Goal: Feedback & Contribution: Contribute content

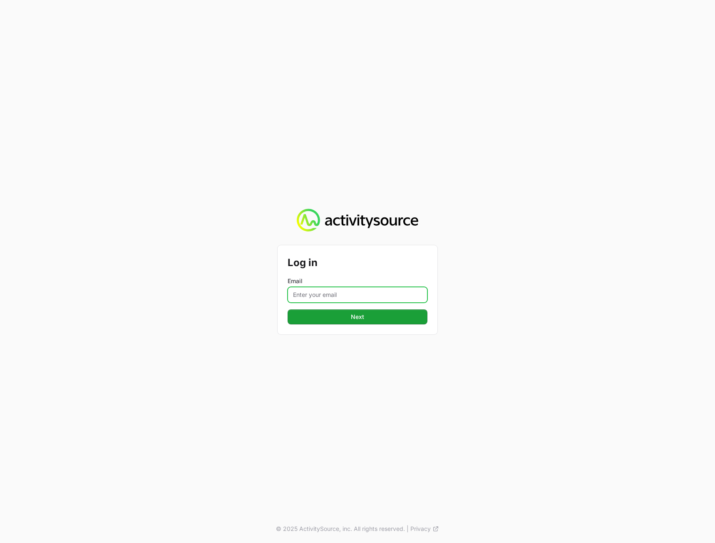
click at [357, 288] on input "Email" at bounding box center [358, 295] width 140 height 16
type input "peter@activitysource.com"
drag, startPoint x: 259, startPoint y: 353, endPoint x: 309, endPoint y: 320, distance: 60.2
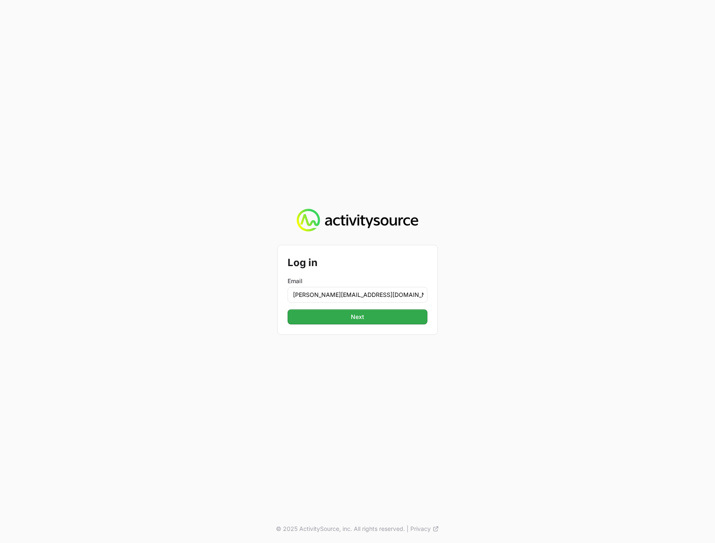
click at [259, 354] on div "Log in Email peter@activitysource.com Next © 2025 ActivitySource, inc. All righ…" at bounding box center [357, 271] width 715 height 543
click at [311, 318] on button "Next" at bounding box center [358, 316] width 140 height 15
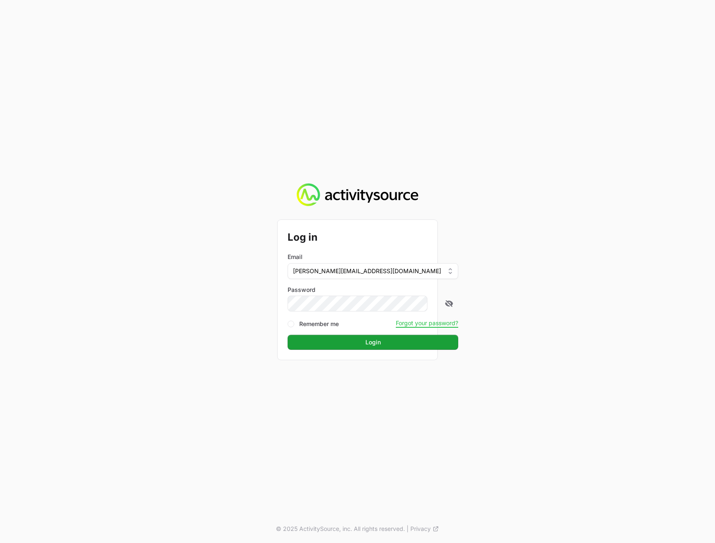
drag, startPoint x: 652, startPoint y: 315, endPoint x: 647, endPoint y: 315, distance: 5.8
click at [647, 315] on div "Log in Email peter@activitysource.com Password Remember me Forgot your password…" at bounding box center [357, 271] width 715 height 543
click at [409, 339] on button "Login" at bounding box center [373, 342] width 171 height 15
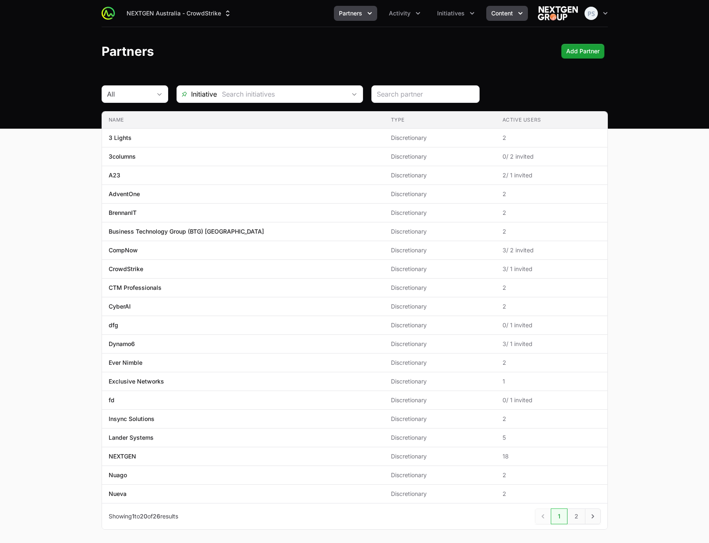
click at [520, 8] on button "Content" at bounding box center [507, 13] width 42 height 15
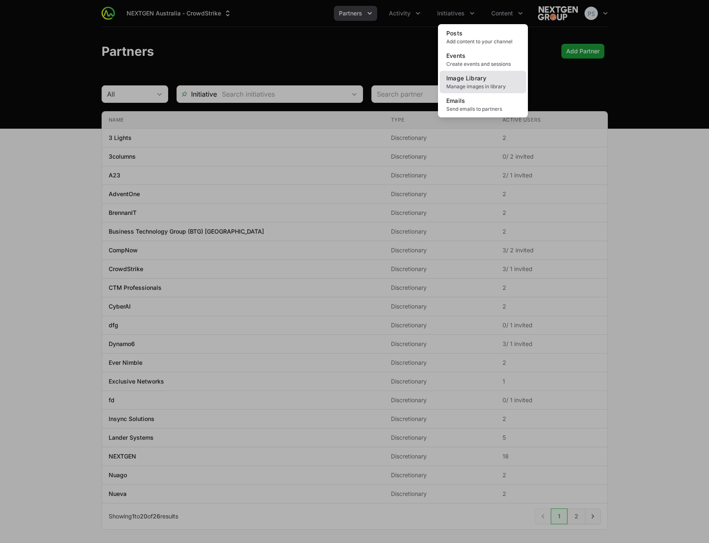
click at [474, 79] on span "Image Library" at bounding box center [466, 77] width 40 height 7
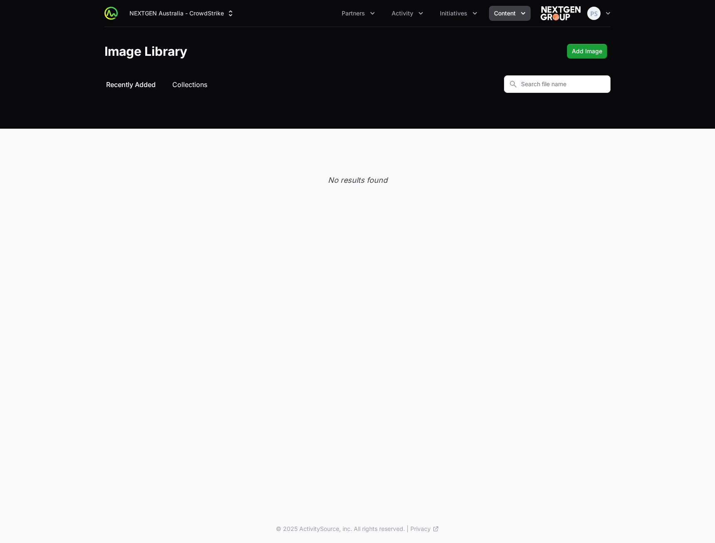
click at [188, 82] on button "Collections" at bounding box center [189, 84] width 35 height 10
click at [134, 87] on span "Recently Added" at bounding box center [131, 84] width 50 height 10
click at [592, 55] on span "Add Image" at bounding box center [587, 51] width 30 height 10
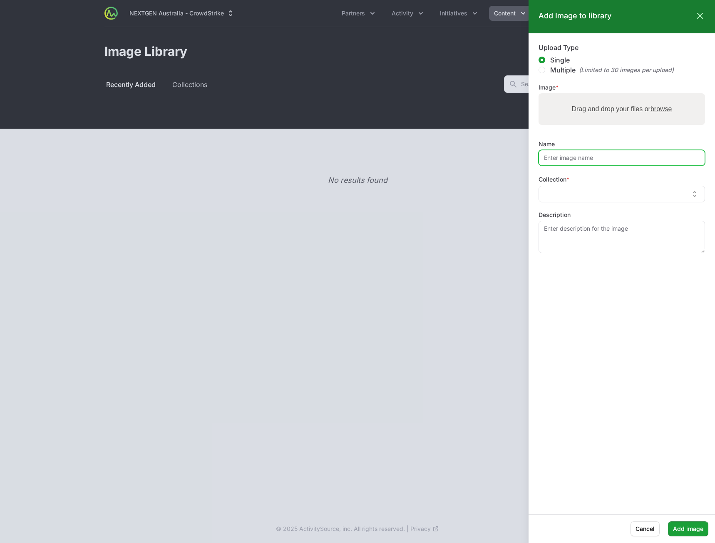
click at [610, 156] on input "Name" at bounding box center [621, 158] width 166 height 16
type input "h"
click at [595, 118] on div "Drag and drop your files or browse" at bounding box center [621, 109] width 166 height 32
click at [538, 93] on input "Drag and drop your files or browse" at bounding box center [621, 94] width 166 height 2
type input "C:\fakepath\mm.png"
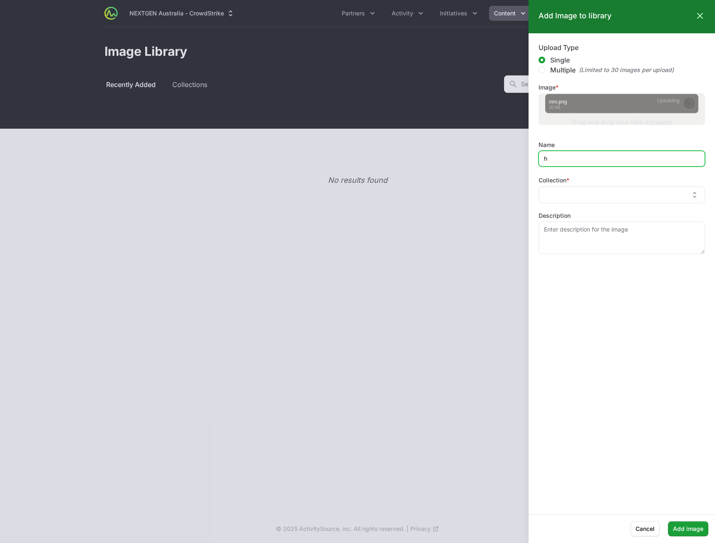
click at [574, 151] on input "h" at bounding box center [621, 159] width 166 height 16
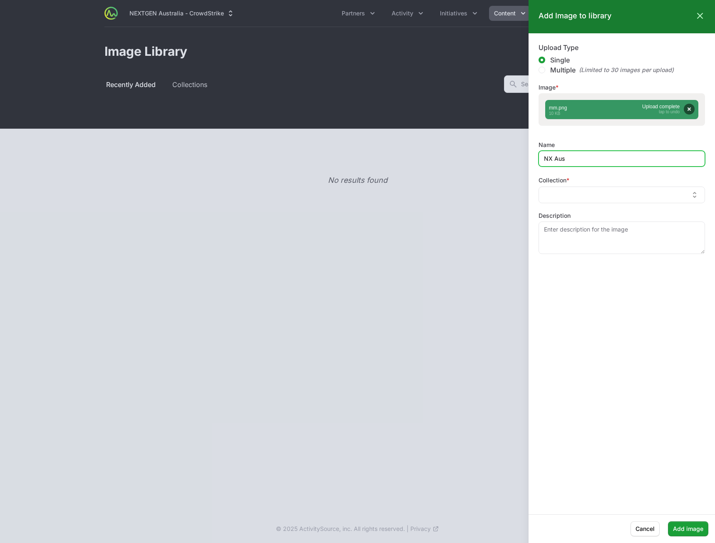
type input "NX Aus"
click at [594, 269] on form "Upload Type Single Multiple (Limited to 30 images per upload) Image Drag and dr…" at bounding box center [621, 273] width 186 height 461
click at [596, 247] on textarea "Description" at bounding box center [621, 237] width 166 height 32
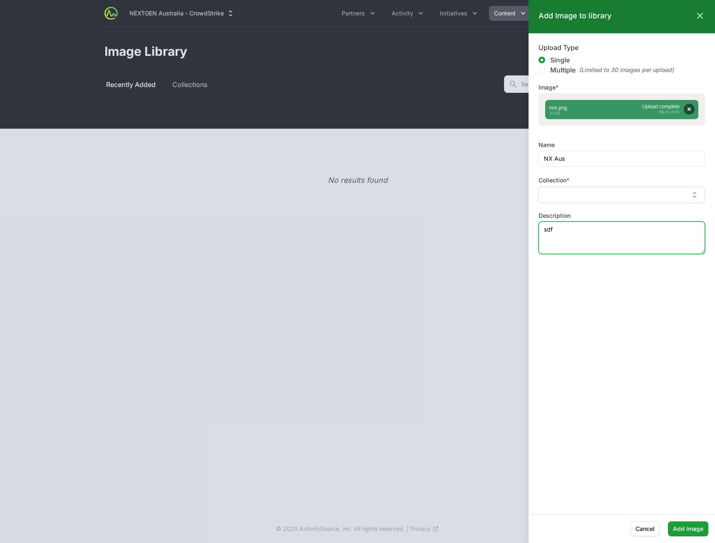
type textarea "sdf"
click at [619, 198] on input "text" at bounding box center [616, 194] width 145 height 9
drag, startPoint x: 655, startPoint y: 468, endPoint x: 689, endPoint y: 511, distance: 54.1
click at [654, 469] on form "Upload Type Single Multiple (Limited to 30 images per upload) Image Drag and dr…" at bounding box center [621, 273] width 186 height 461
click at [686, 525] on span "Add image" at bounding box center [688, 528] width 30 height 10
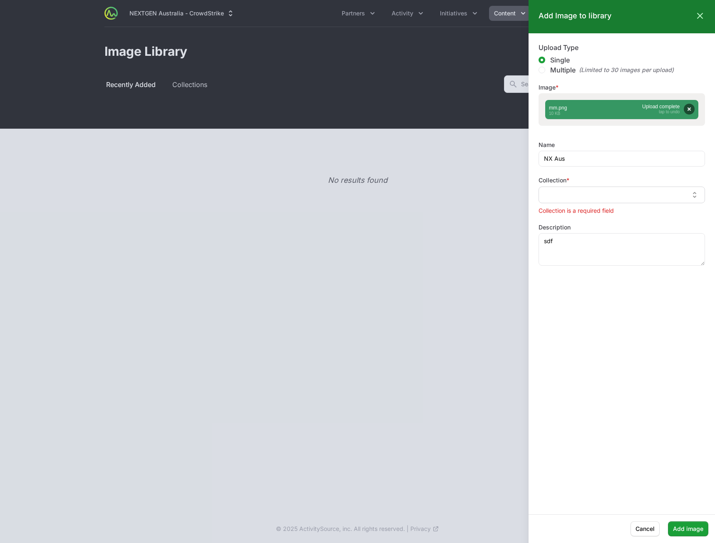
click at [604, 193] on input "text" at bounding box center [616, 194] width 145 height 9
type input "New Collection"
click at [600, 210] on span "New Collection" at bounding box center [592, 212] width 49 height 12
click at [684, 525] on span "Add image" at bounding box center [688, 528] width 30 height 10
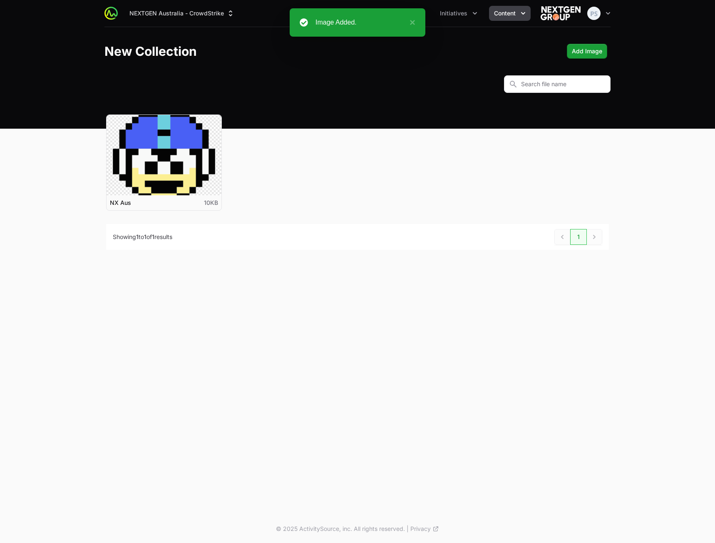
click at [498, 16] on span "Content" at bounding box center [505, 13] width 22 height 8
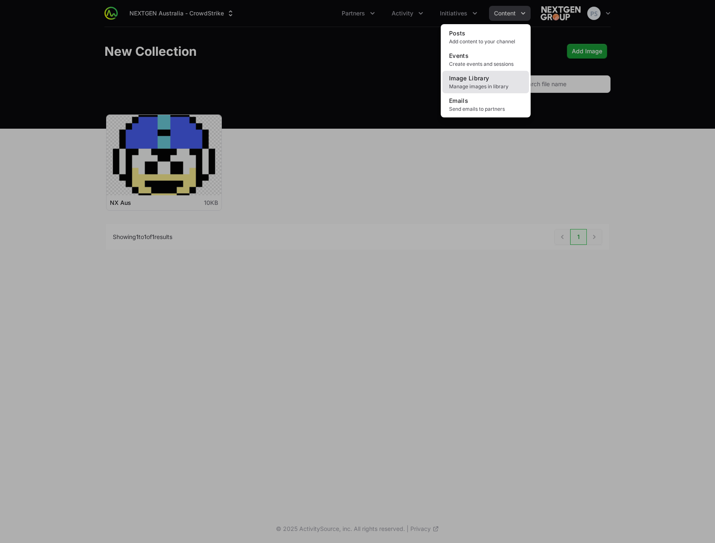
click at [488, 84] on span "Manage images in library" at bounding box center [485, 86] width 73 height 7
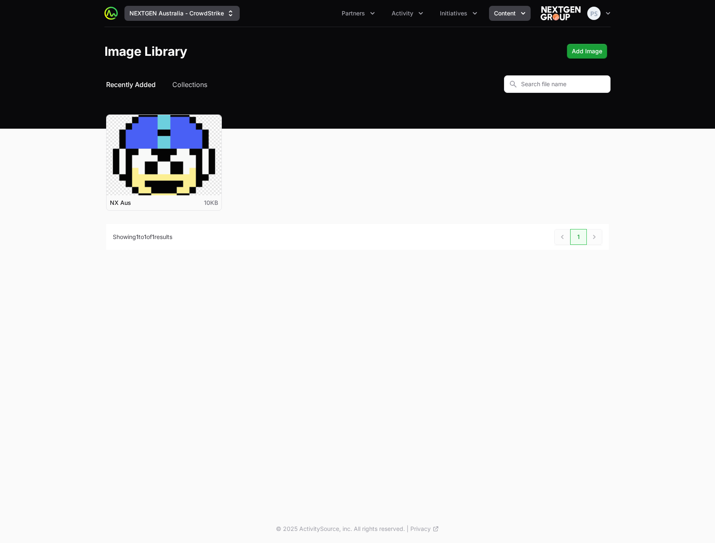
click at [191, 15] on button "NEXTGEN Australia - CrowdStrike" at bounding box center [181, 13] width 115 height 15
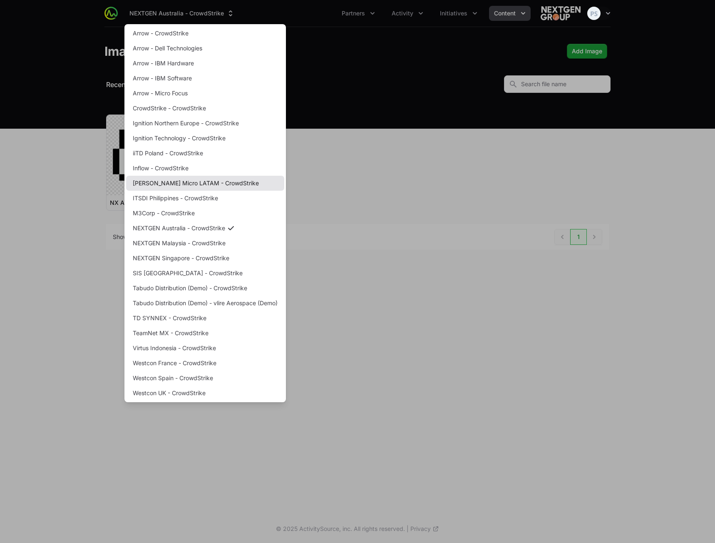
click at [186, 183] on link "Ingram Micro LATAM - CrowdStrike" at bounding box center [205, 183] width 158 height 15
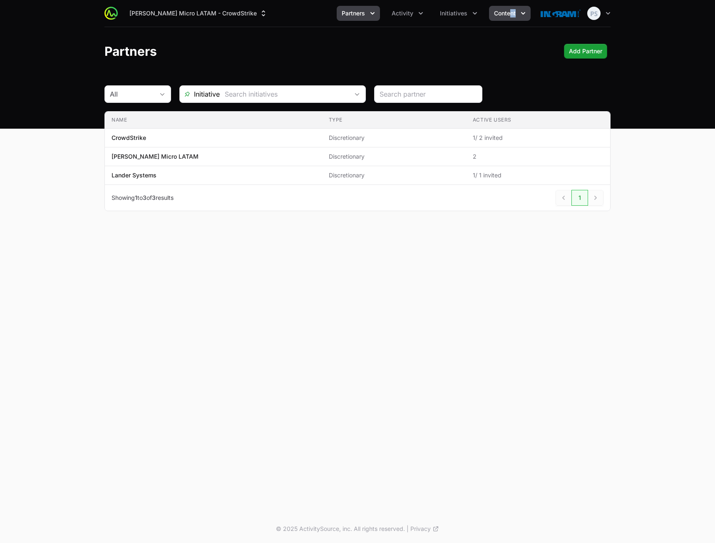
click at [510, 20] on div "Ingram Micro LATAM - CrowdStrike Partners Activity Initiatives Content Open use…" at bounding box center [357, 13] width 506 height 27
click at [499, 20] on button "Content" at bounding box center [510, 13] width 42 height 15
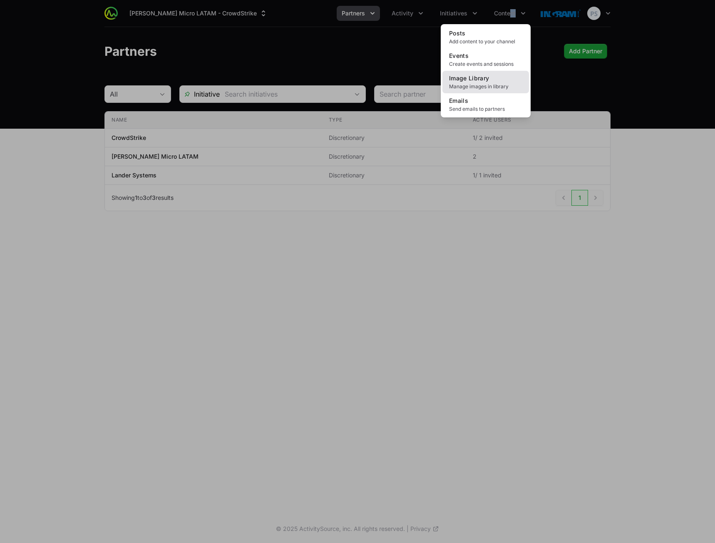
click at [485, 85] on span "Manage images in library" at bounding box center [485, 86] width 73 height 7
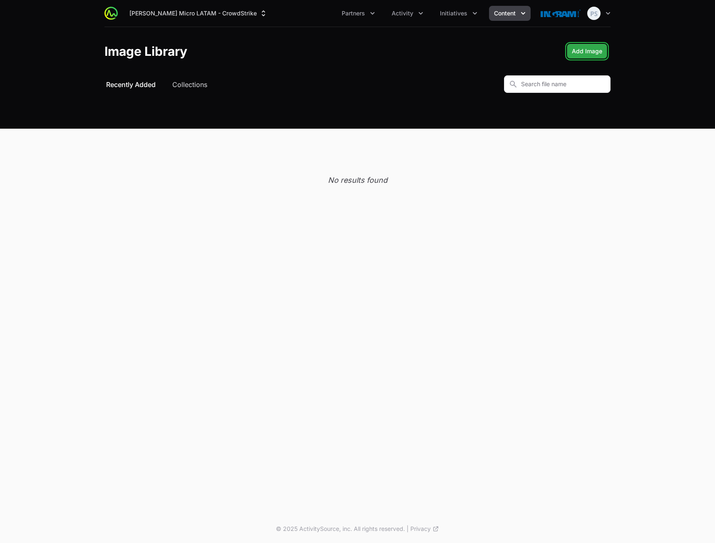
click at [586, 52] on span "Add Image" at bounding box center [587, 51] width 30 height 10
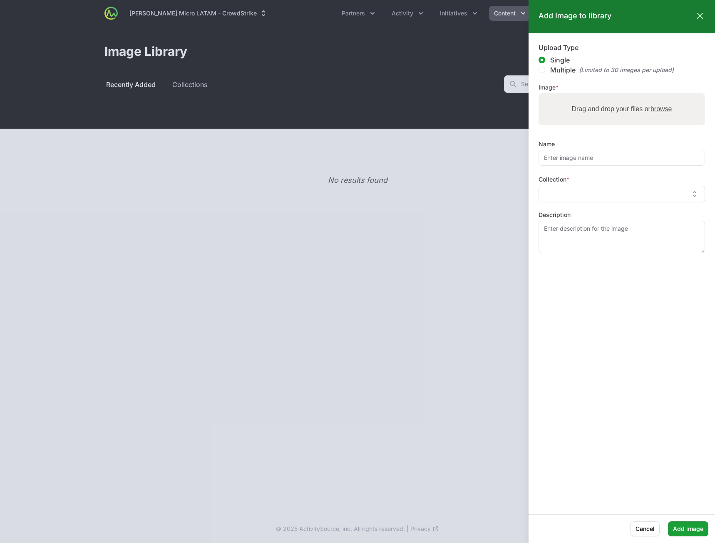
click at [584, 169] on div "Upload Type Single Multiple (Limited to 30 images per upload) Image Drag and dr…" at bounding box center [621, 148] width 166 height 210
click at [580, 159] on input "Name" at bounding box center [621, 158] width 166 height 16
type input "Ingram"
click at [619, 118] on div "Drag and drop your files or browse" at bounding box center [621, 109] width 166 height 32
click at [538, 93] on input "Drag and drop your files or browse" at bounding box center [621, 94] width 166 height 2
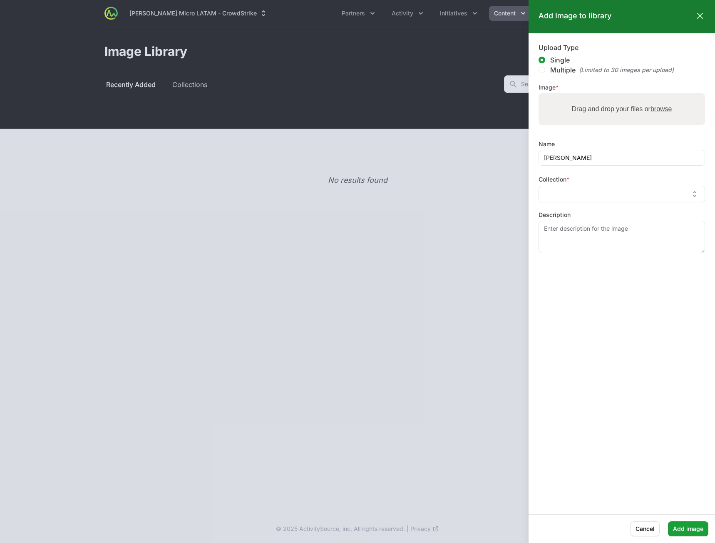
type input "C:\fakepath\Thinking_Face_Emoji-Emoji-Island.png"
click at [612, 247] on textarea "Description" at bounding box center [621, 237] width 166 height 32
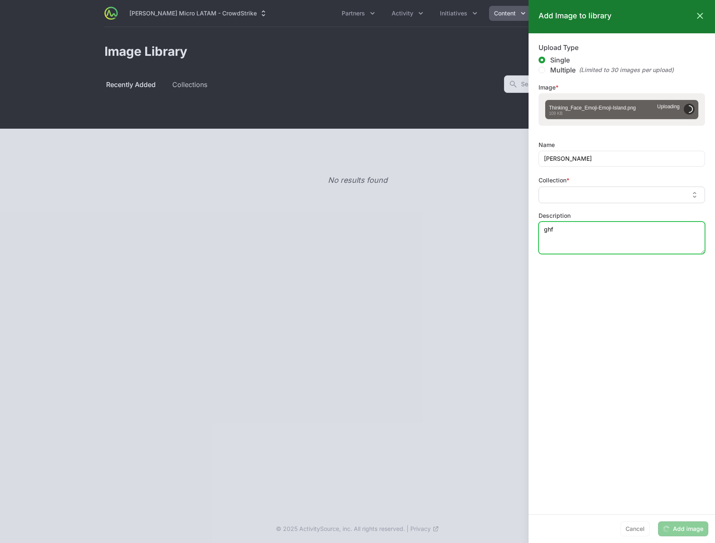
type textarea "ghf"
click at [605, 197] on input "text" at bounding box center [616, 194] width 145 height 9
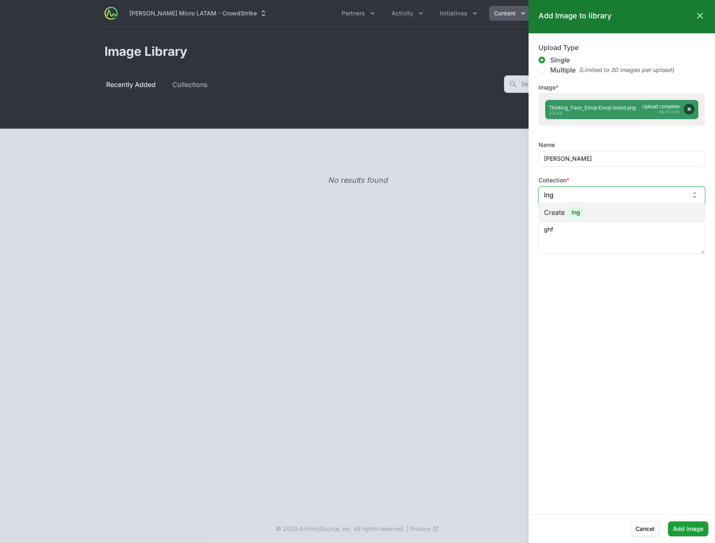
type input "Ing"
click at [604, 211] on li "Create Ing" at bounding box center [622, 212] width 166 height 18
click at [681, 525] on span "Add image" at bounding box center [688, 528] width 30 height 10
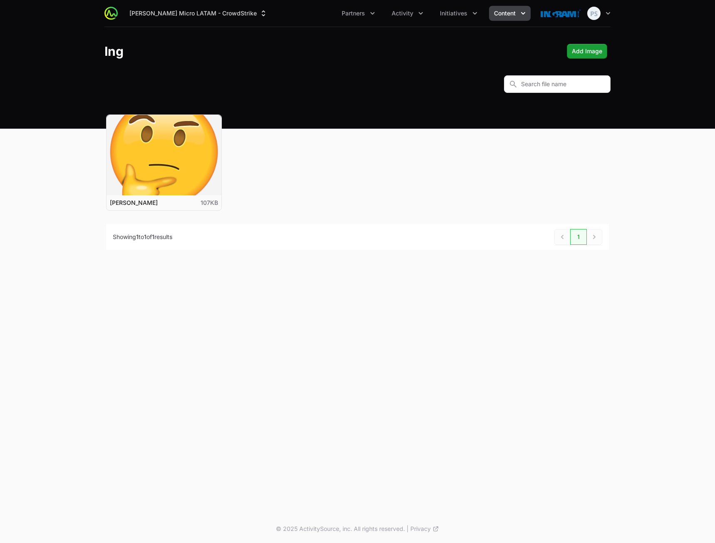
click at [290, 336] on div "Ingram Micro LATAM - CrowdStrike Partners Activity Initiatives Content Open use…" at bounding box center [357, 257] width 715 height 514
click at [193, 17] on button "Ingram Micro LATAM - CrowdStrike" at bounding box center [198, 13] width 148 height 15
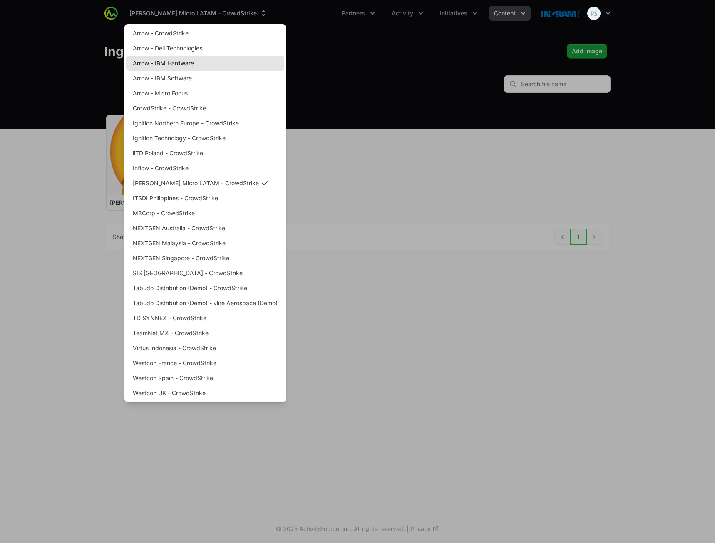
click at [200, 60] on link "Arrow - IBM Hardware" at bounding box center [205, 63] width 158 height 15
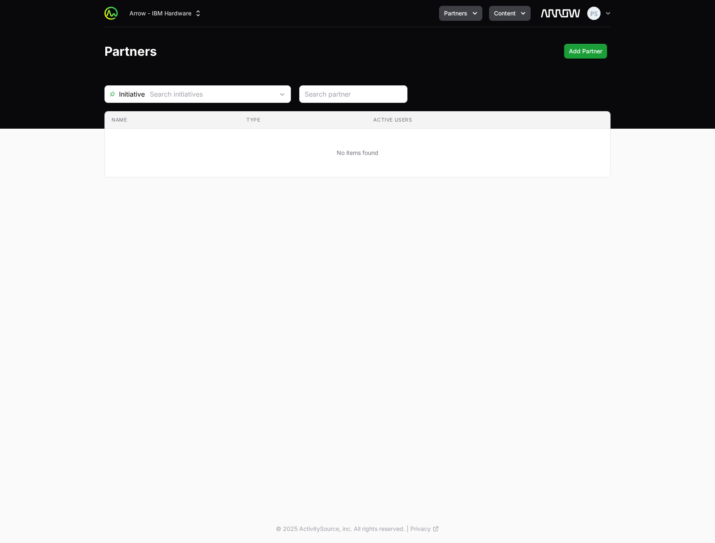
click at [504, 15] on span "Content" at bounding box center [505, 13] width 22 height 8
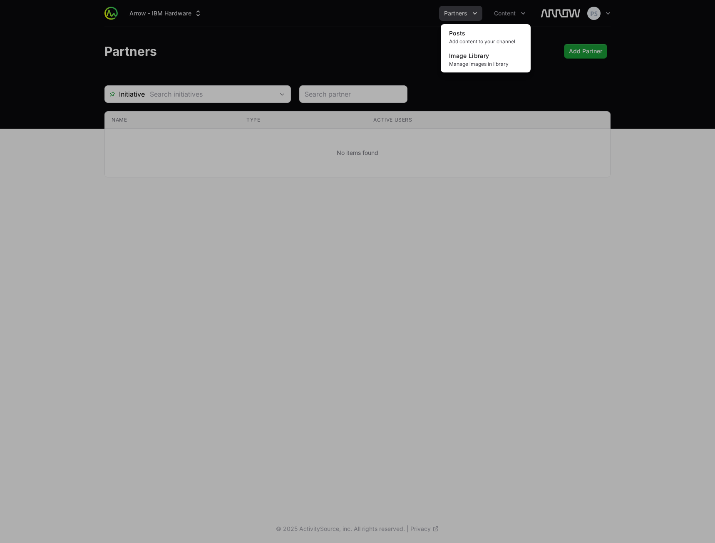
click at [233, 22] on div "Content menu" at bounding box center [357, 271] width 715 height 543
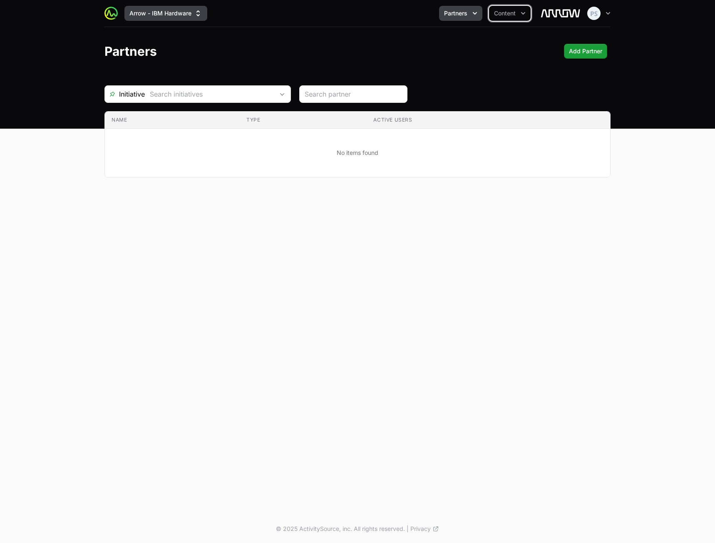
click at [184, 12] on button "Arrow - IBM Hardware" at bounding box center [165, 13] width 83 height 15
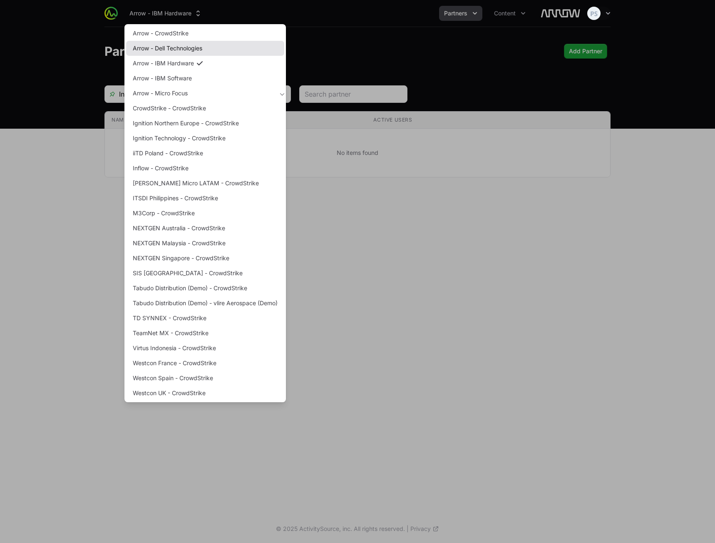
click at [200, 52] on link "Arrow - Dell Technologies" at bounding box center [205, 48] width 158 height 15
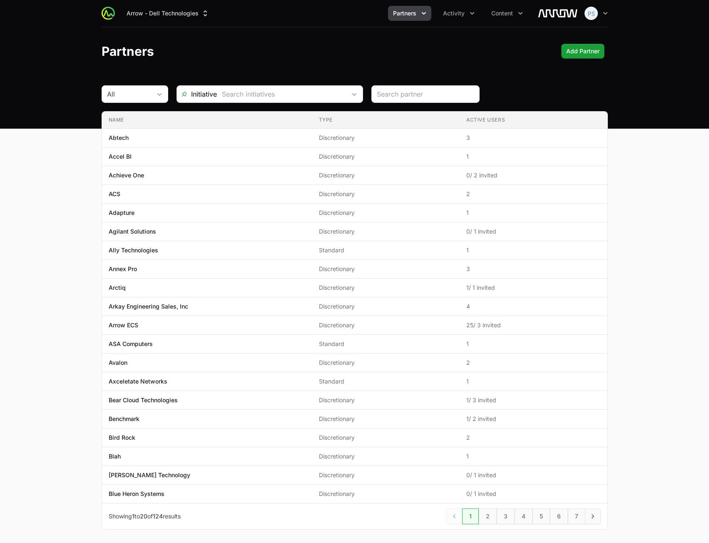
click at [504, 16] on span "Content" at bounding box center [502, 13] width 22 height 8
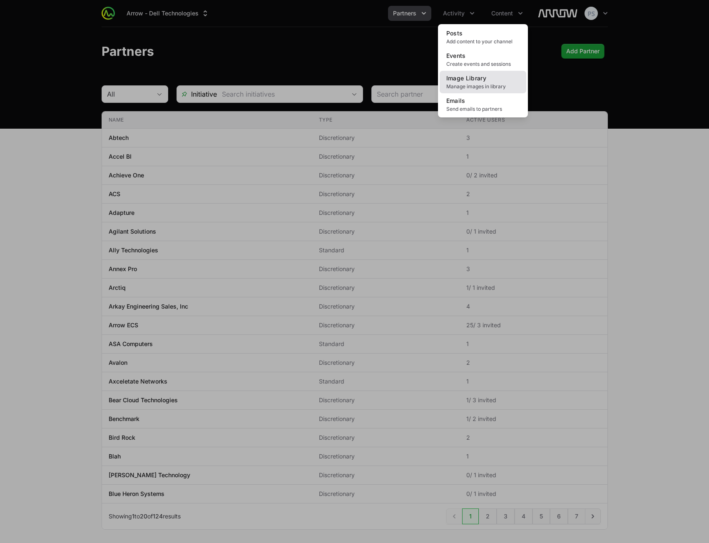
click at [478, 81] on span "Image Library" at bounding box center [466, 77] width 40 height 7
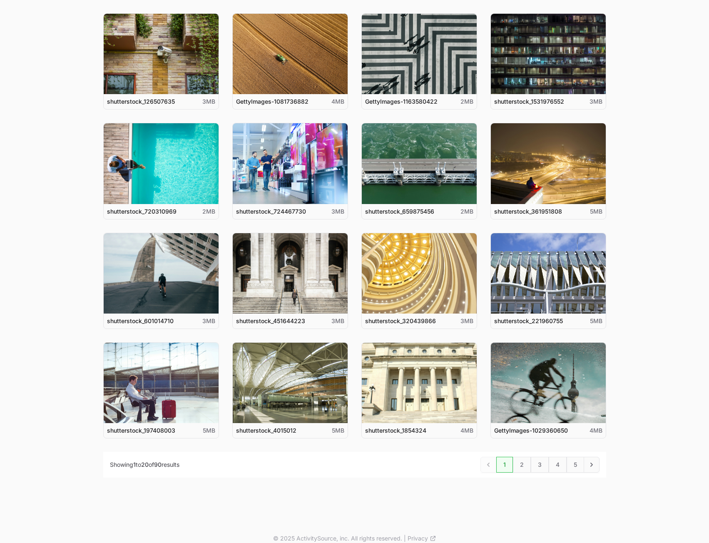
scroll to position [220, 0]
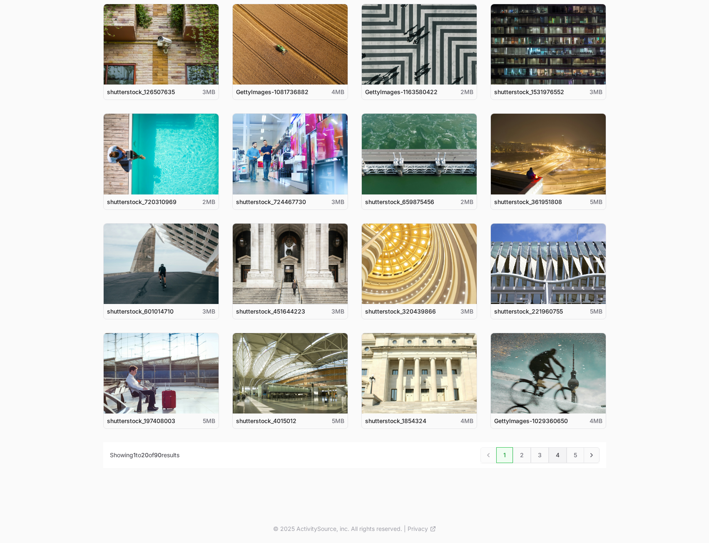
click at [552, 453] on link "4" at bounding box center [557, 455] width 18 height 16
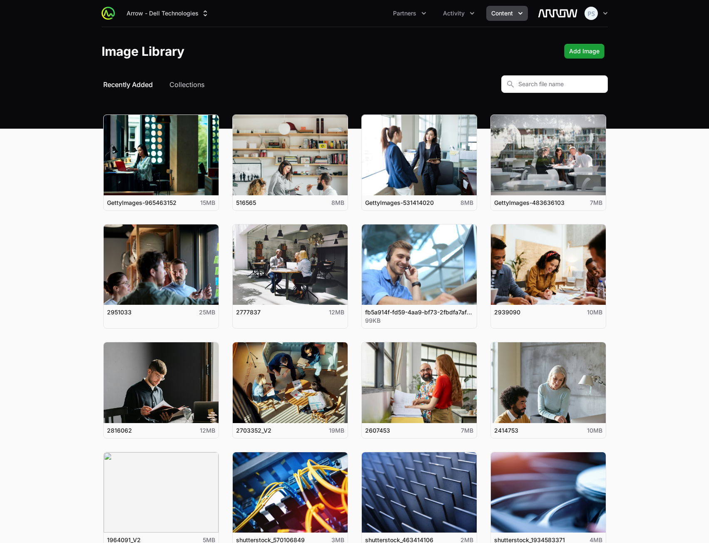
scroll to position [228, 0]
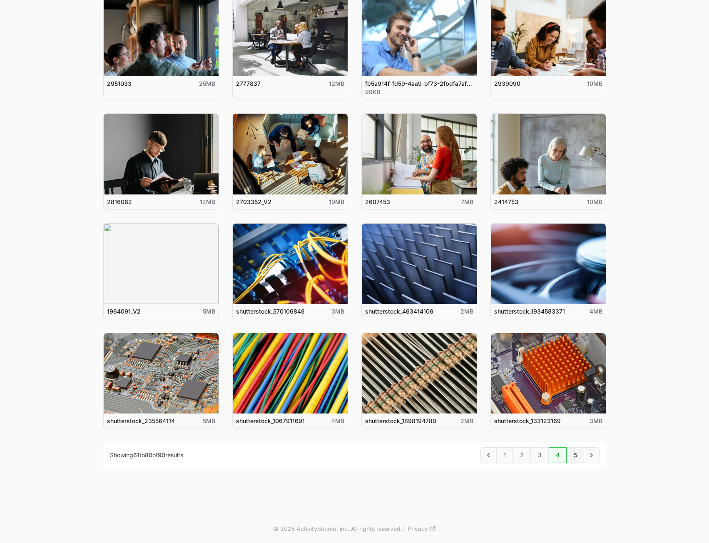
click at [575, 452] on link "5" at bounding box center [574, 455] width 17 height 16
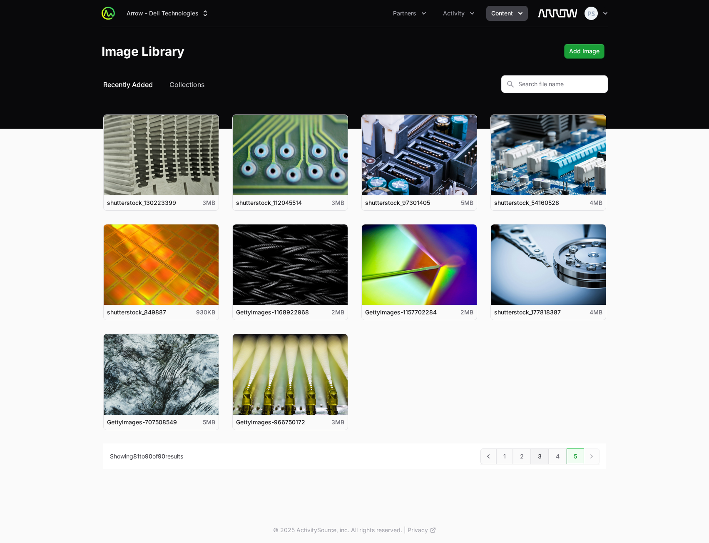
click at [533, 456] on link "3" at bounding box center [539, 456] width 18 height 16
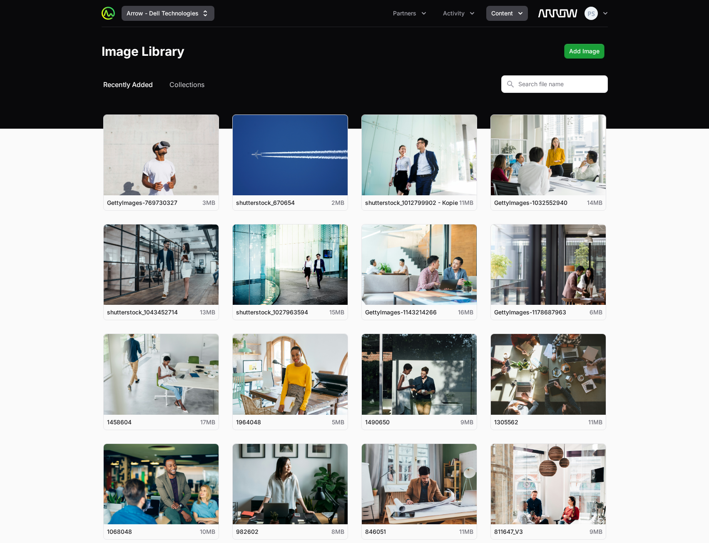
click at [168, 8] on button "Arrow - Dell Technologies" at bounding box center [167, 13] width 93 height 15
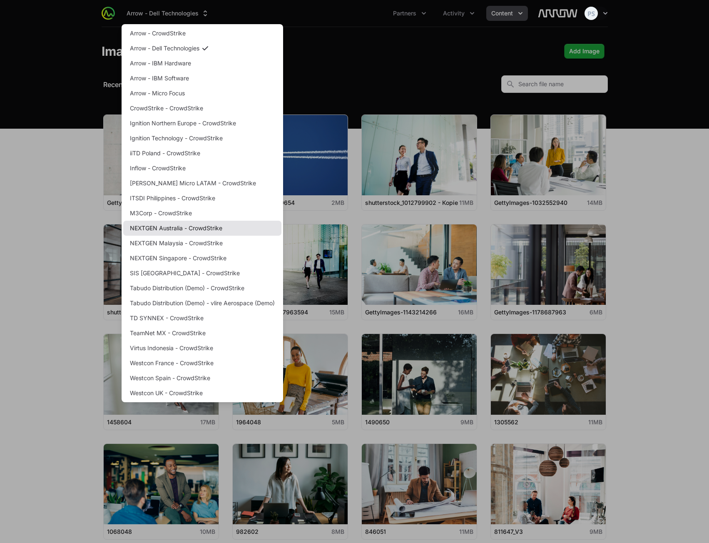
click at [190, 234] on link "NEXTGEN Australia - CrowdStrike" at bounding box center [202, 228] width 158 height 15
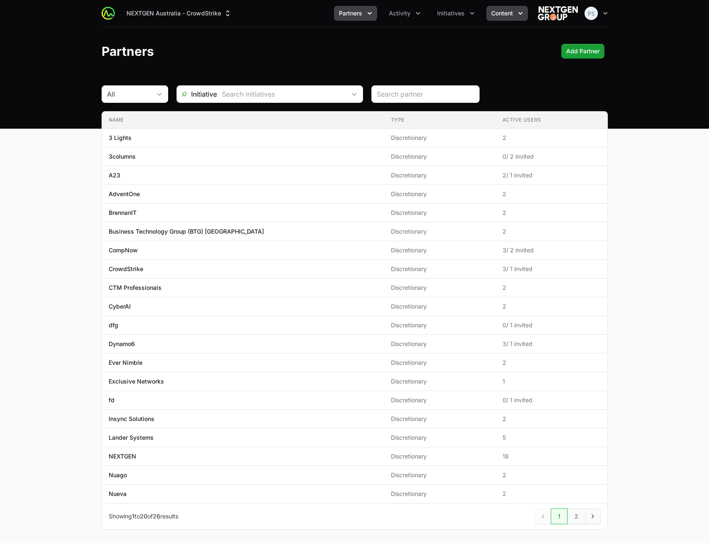
click at [503, 14] on span "Content" at bounding box center [502, 13] width 22 height 8
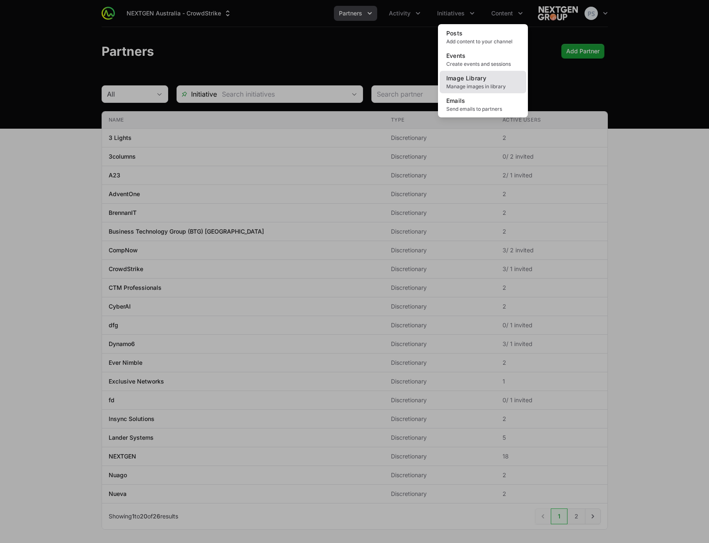
click at [474, 79] on span "Image Library" at bounding box center [466, 77] width 40 height 7
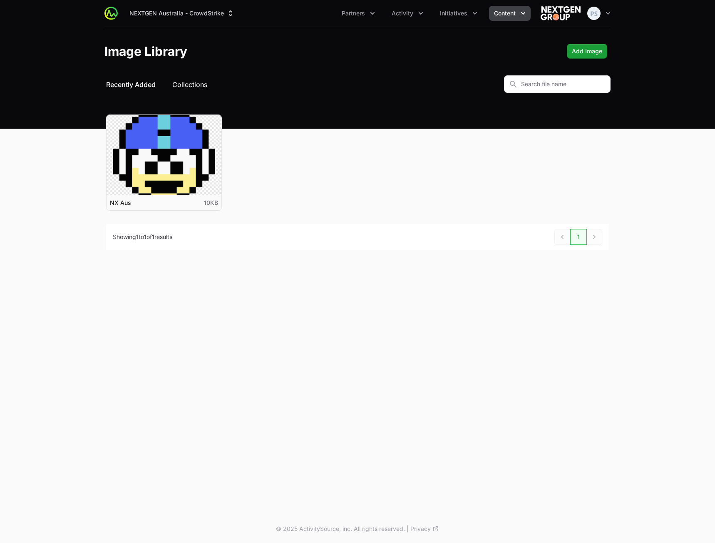
click at [201, 80] on button "Collections" at bounding box center [189, 84] width 35 height 10
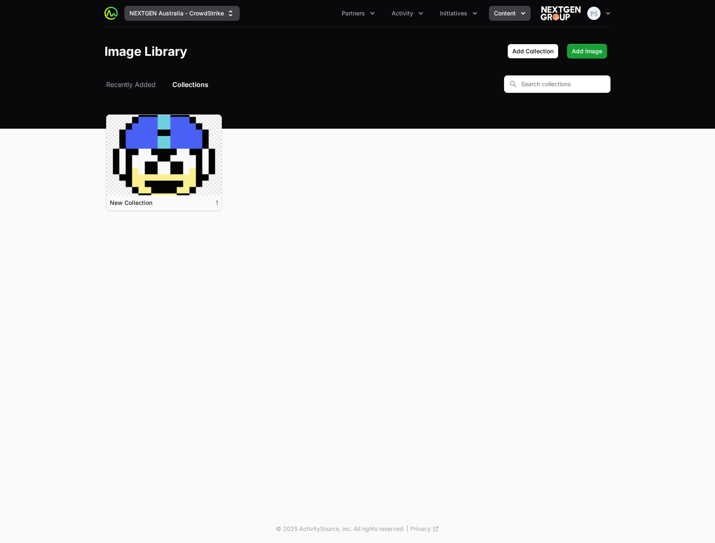
click at [212, 12] on button "NEXTGEN Australia - CrowdStrike" at bounding box center [181, 13] width 115 height 15
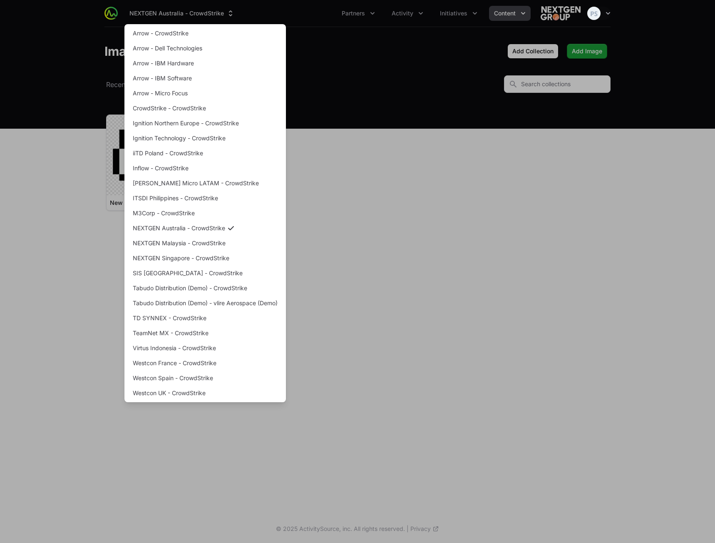
click at [445, 99] on div "Supplier switch menu" at bounding box center [357, 271] width 715 height 543
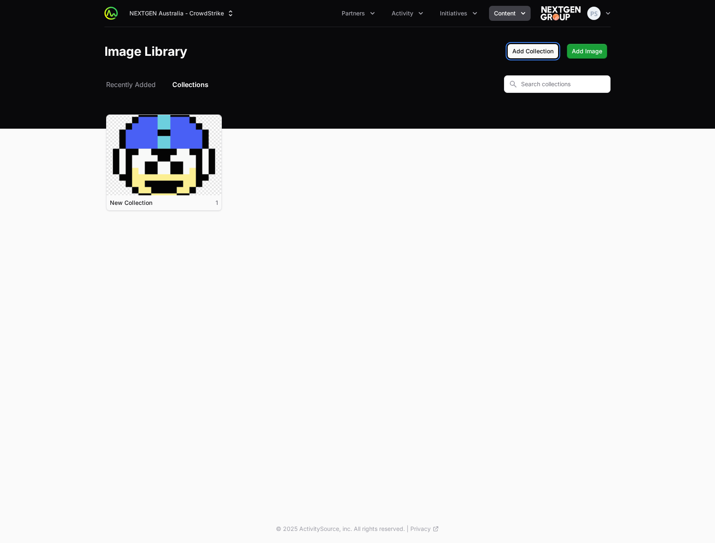
click at [536, 57] on button "Add Collection" at bounding box center [532, 51] width 51 height 15
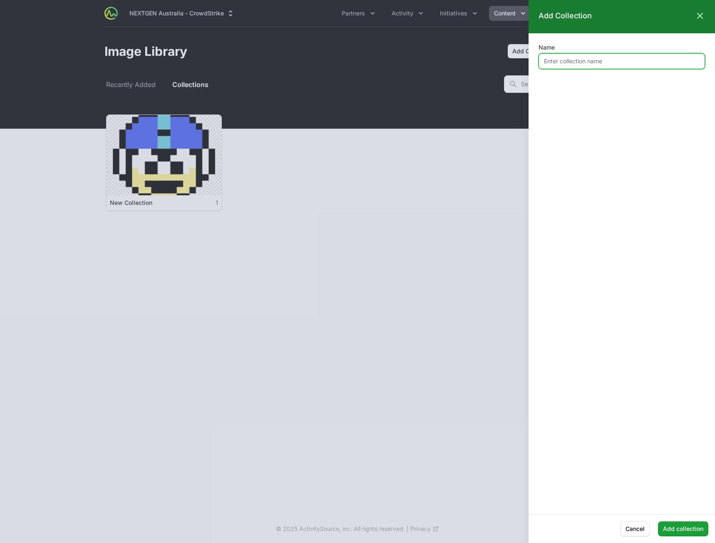
click at [564, 62] on input "Name" at bounding box center [621, 61] width 166 height 16
type input "NXT COLL"
click at [690, 524] on span "Add collection" at bounding box center [683, 528] width 40 height 10
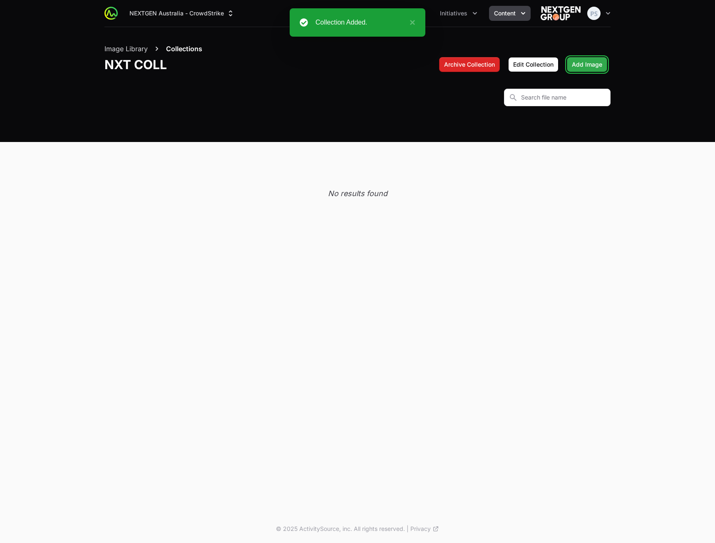
click at [577, 64] on span "Add Image" at bounding box center [587, 64] width 30 height 10
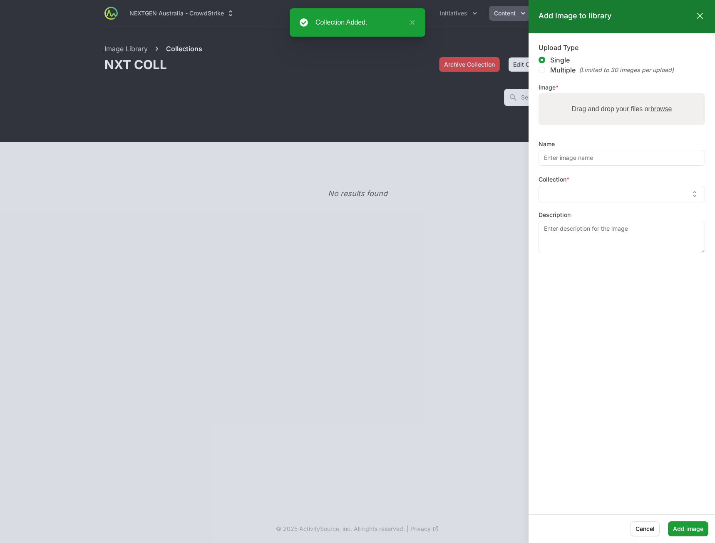
click at [585, 112] on label "Drag and drop your files or browse" at bounding box center [621, 109] width 107 height 17
click at [585, 96] on input "Drag and drop your files or browse" at bounding box center [621, 94] width 166 height 2
type input "C:\fakepath\Easy Booking Logo.jpg"
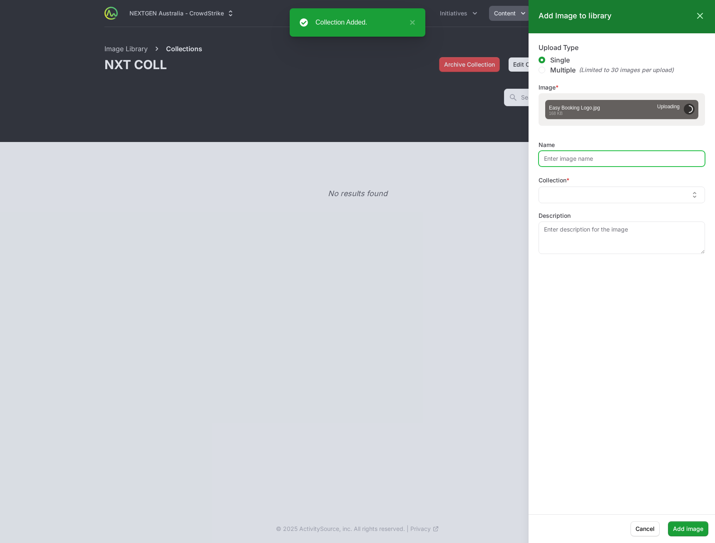
click at [580, 161] on input "Name" at bounding box center [621, 159] width 166 height 16
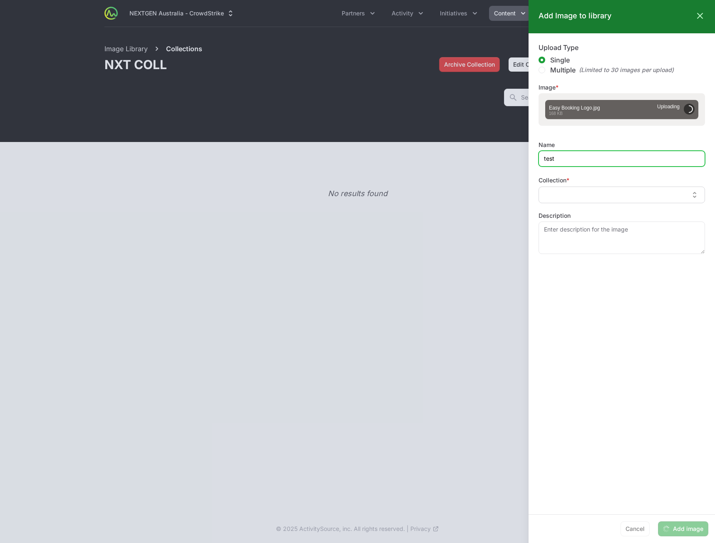
type input "test"
click at [688, 193] on input "text" at bounding box center [616, 194] width 145 height 9
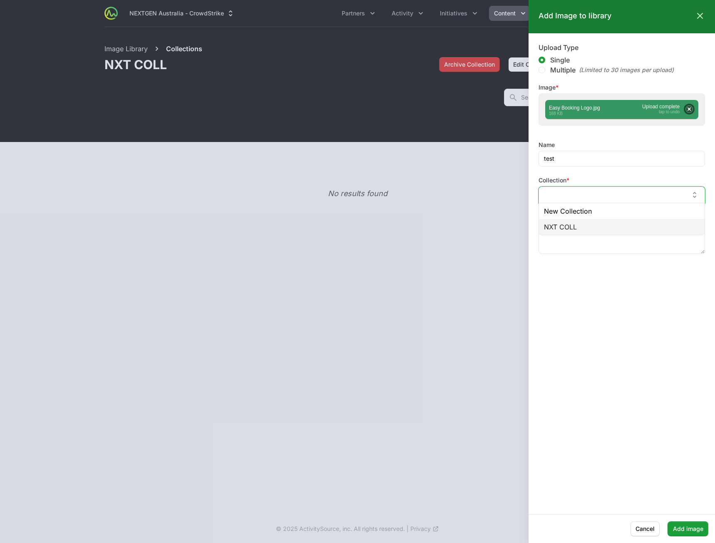
click at [605, 223] on li "NXT COLL" at bounding box center [622, 227] width 166 height 16
click at [588, 253] on textarea "Description" at bounding box center [621, 237] width 166 height 32
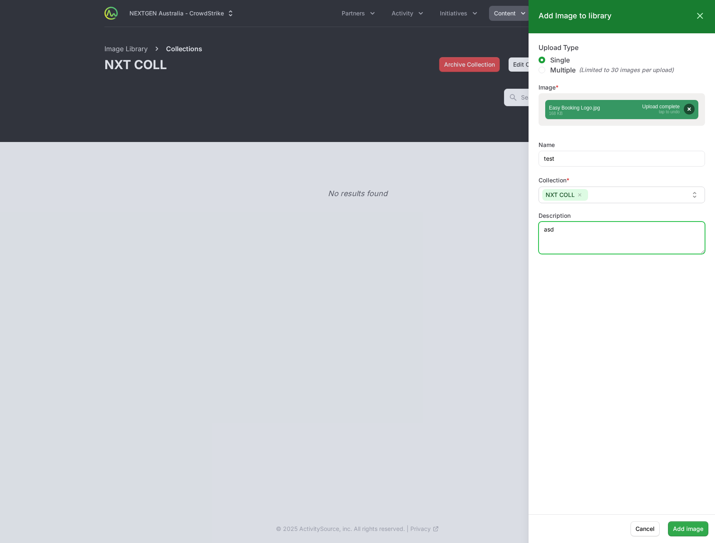
type textarea "asd"
click at [682, 525] on span "Add image" at bounding box center [688, 528] width 30 height 10
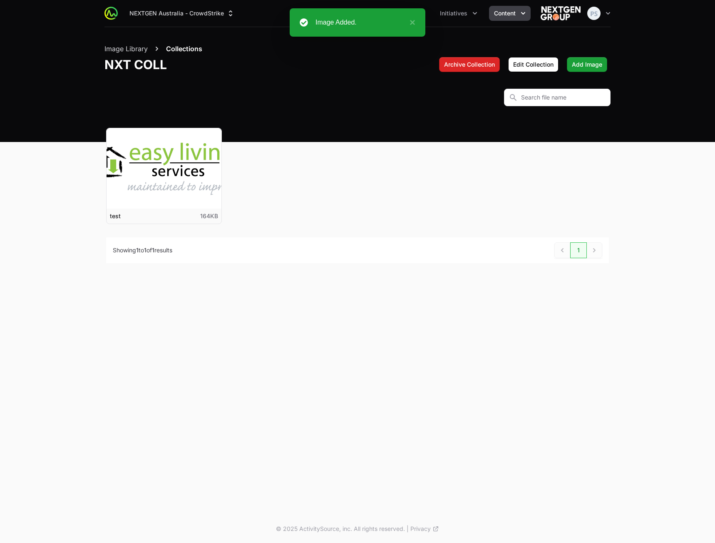
click at [186, 44] on button "Collections" at bounding box center [184, 49] width 36 height 10
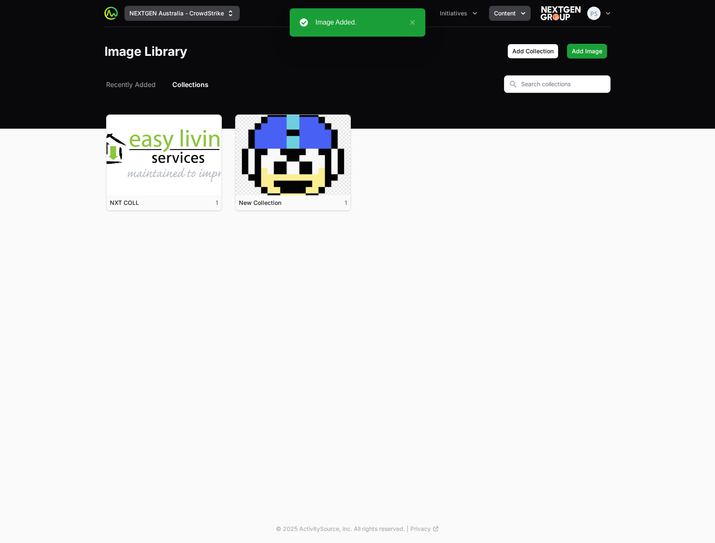
click at [187, 9] on button "NEXTGEN Australia - CrowdStrike" at bounding box center [181, 13] width 115 height 15
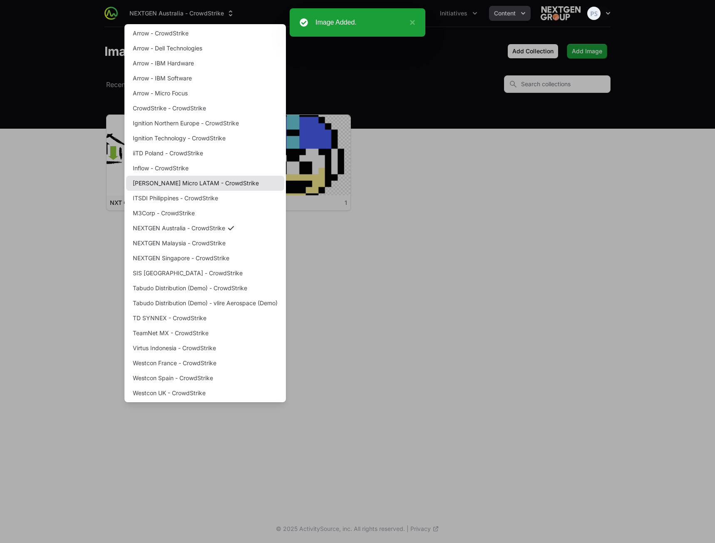
click at [191, 181] on link "Ingram Micro LATAM - CrowdStrike" at bounding box center [205, 183] width 158 height 15
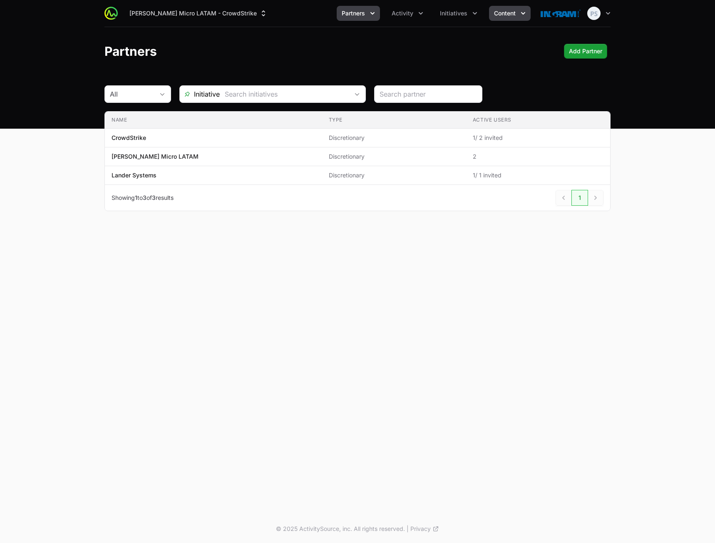
click at [508, 14] on span "Content" at bounding box center [505, 13] width 22 height 8
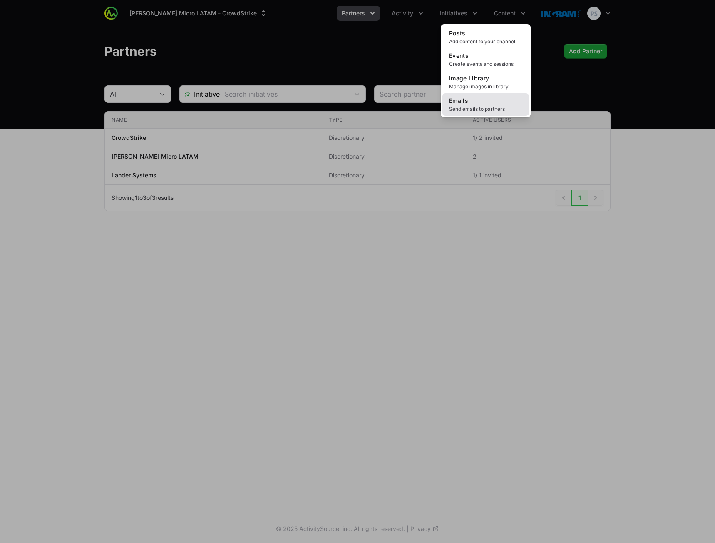
click at [476, 95] on link "Emails Send emails to partners" at bounding box center [485, 104] width 87 height 22
drag, startPoint x: 476, startPoint y: 95, endPoint x: 479, endPoint y: 90, distance: 6.0
click at [478, 91] on div "Posts Add content to your channel Events Create events and sessions Image Libra…" at bounding box center [486, 70] width 90 height 93
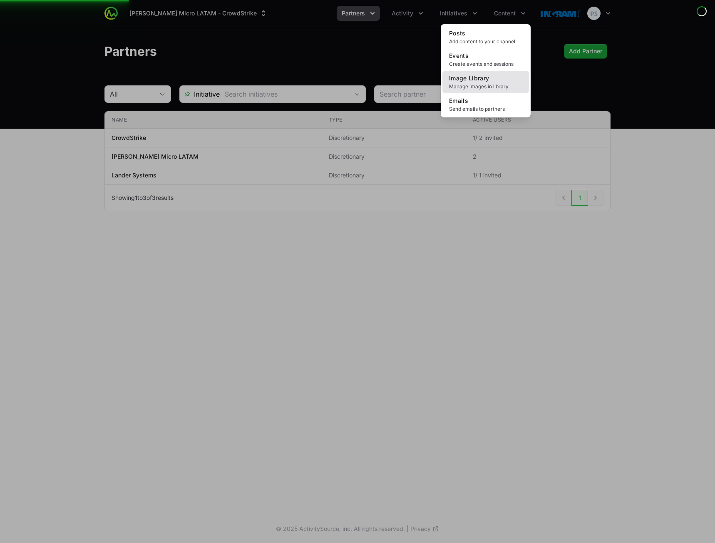
click at [480, 89] on span "Manage images in library" at bounding box center [485, 86] width 73 height 7
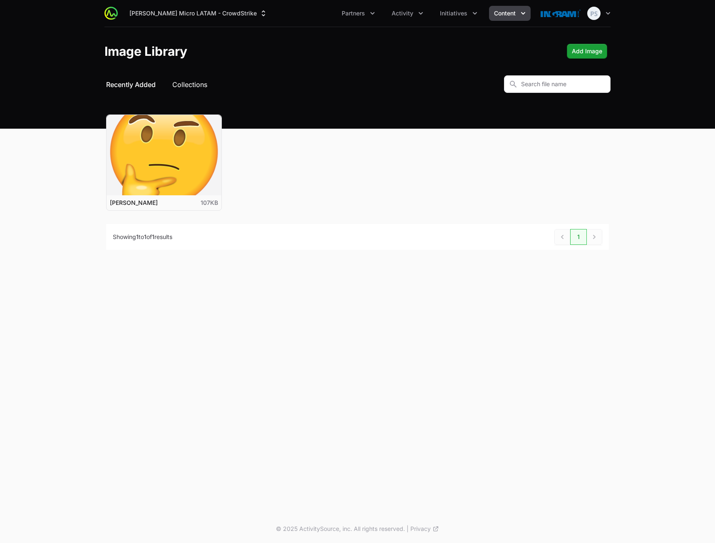
click at [187, 84] on button "Collections" at bounding box center [189, 84] width 35 height 10
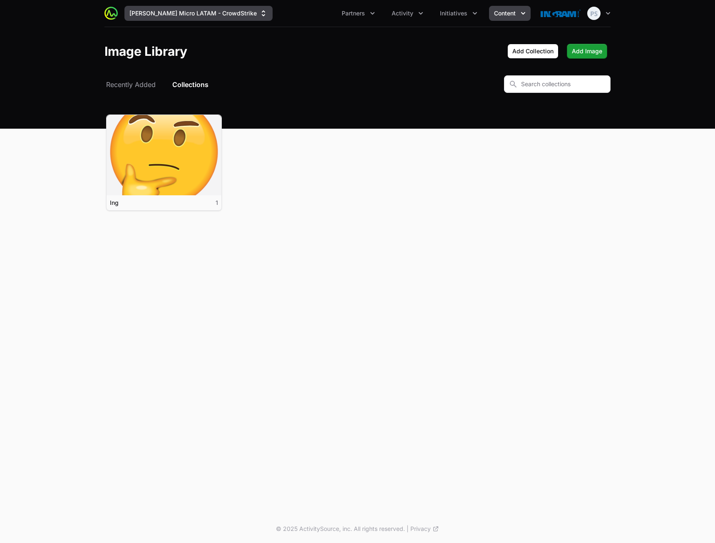
click at [201, 12] on button "Ingram Micro LATAM - CrowdStrike" at bounding box center [198, 13] width 148 height 15
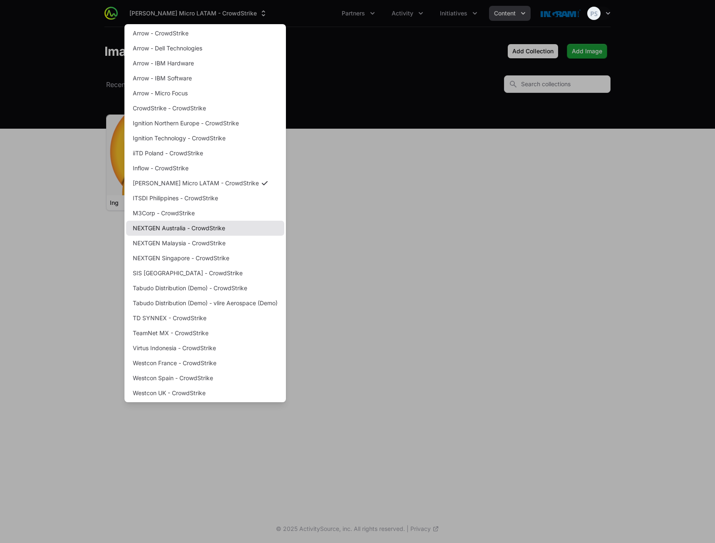
click at [198, 230] on link "NEXTGEN Australia - CrowdStrike" at bounding box center [205, 228] width 158 height 15
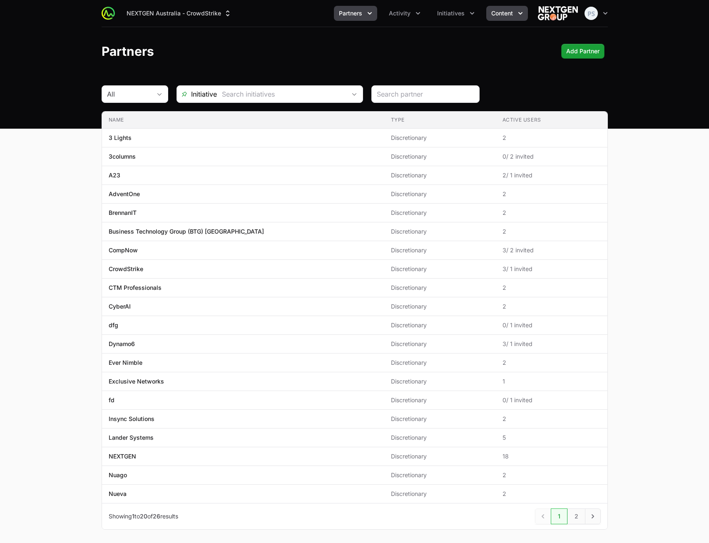
click at [502, 17] on span "Content" at bounding box center [502, 13] width 22 height 8
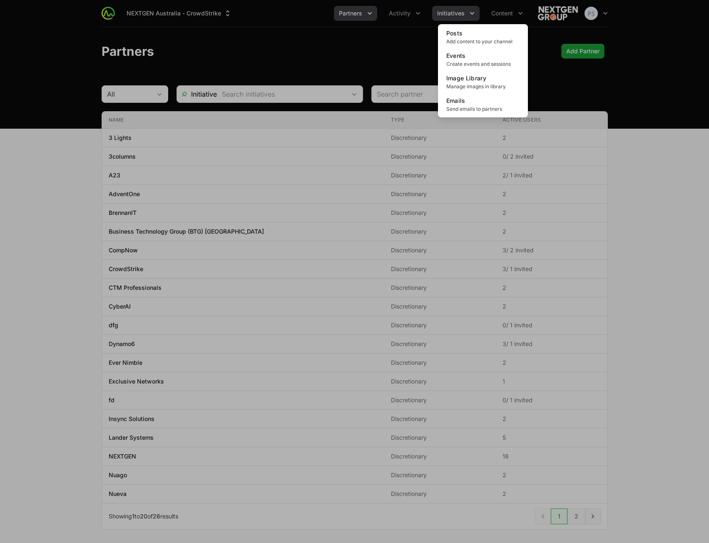
click at [459, 21] on div "Content menu" at bounding box center [354, 271] width 709 height 543
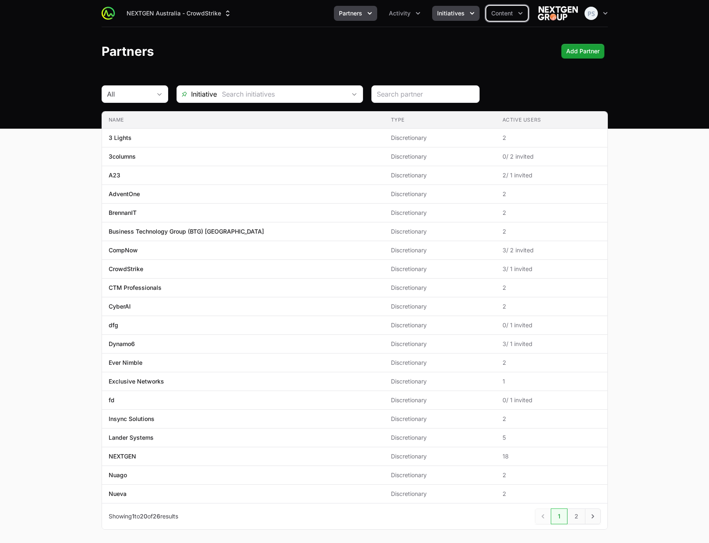
click at [457, 15] on span "Initiatives" at bounding box center [450, 13] width 27 height 8
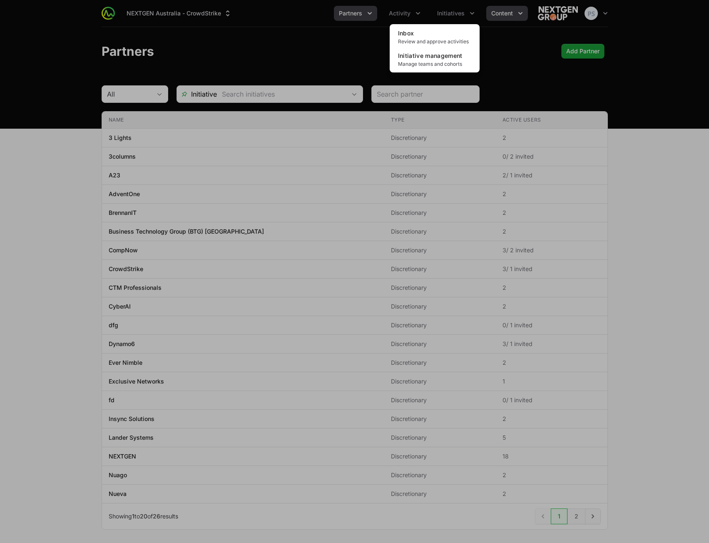
click at [501, 16] on div "Initiatives menu" at bounding box center [354, 271] width 709 height 543
click at [500, 17] on span "Content" at bounding box center [502, 13] width 22 height 8
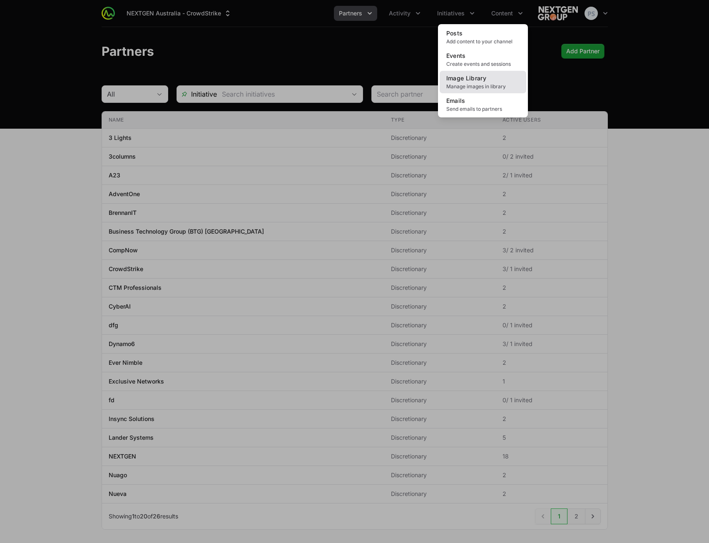
click at [477, 76] on span "Image Library" at bounding box center [466, 77] width 40 height 7
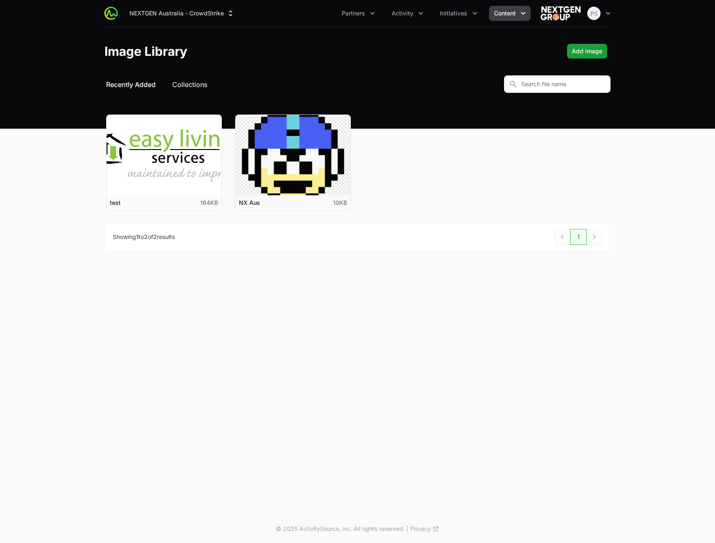
click at [198, 87] on button "Collections" at bounding box center [189, 84] width 35 height 10
click at [208, 327] on div "NEXTGEN Australia - CrowdStrike Partners Activity Initiatives Content Open user…" at bounding box center [357, 257] width 715 height 514
click at [178, 34] on header "Image Library Add Collection Add Image" at bounding box center [357, 51] width 715 height 48
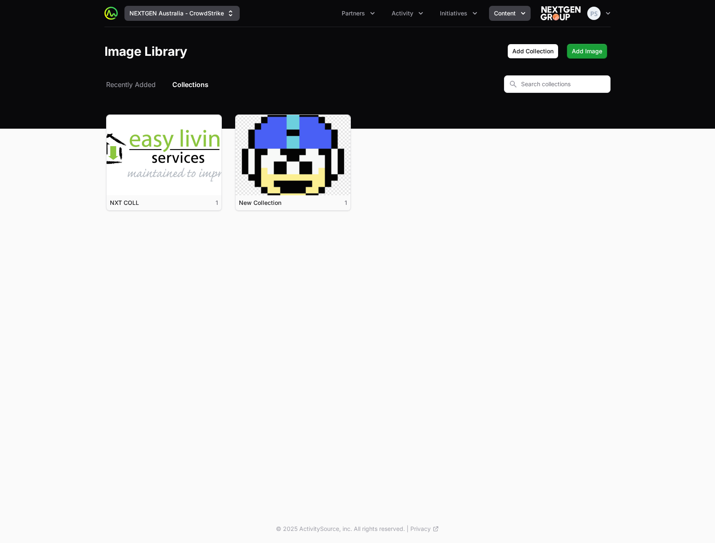
click at [191, 16] on button "NEXTGEN Australia - CrowdStrike" at bounding box center [181, 13] width 115 height 15
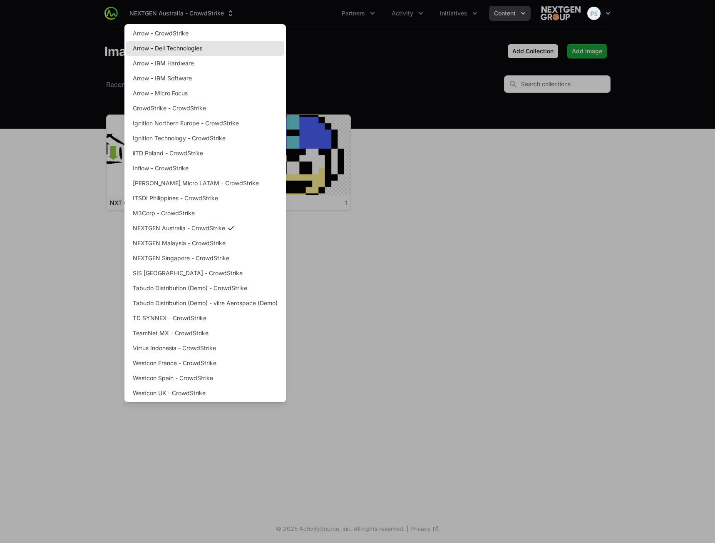
click at [210, 48] on link "Arrow - Dell Technologies" at bounding box center [205, 48] width 158 height 15
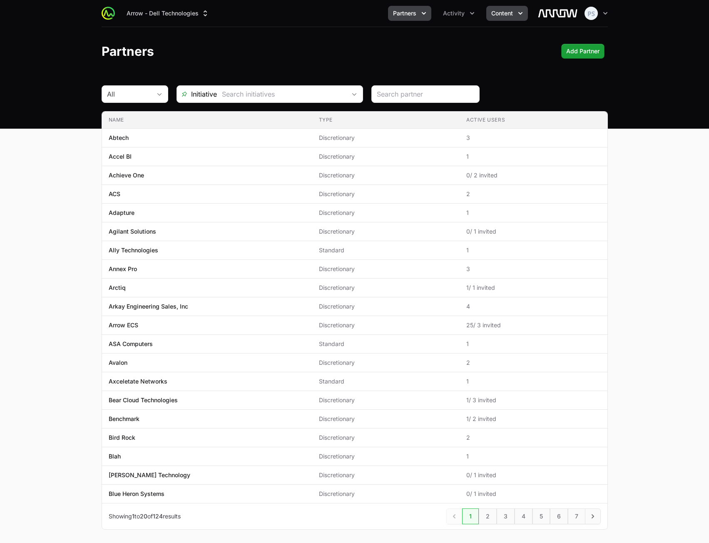
click at [517, 19] on button "Content" at bounding box center [507, 13] width 42 height 15
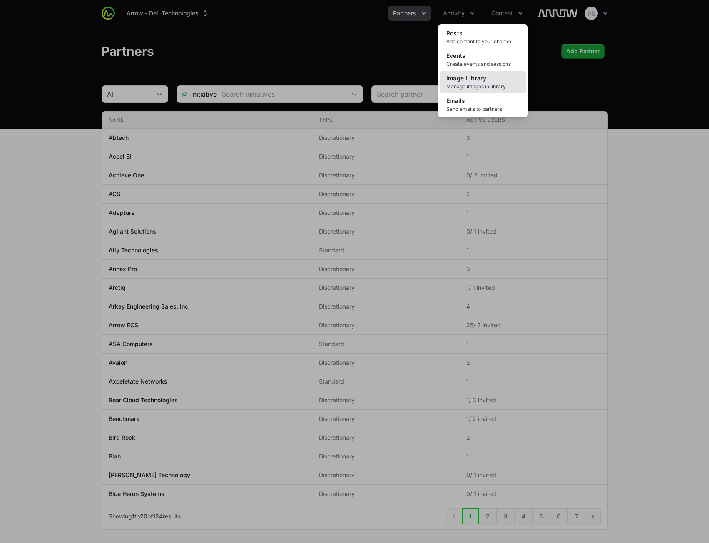
click at [482, 77] on span "Image Library" at bounding box center [466, 77] width 40 height 7
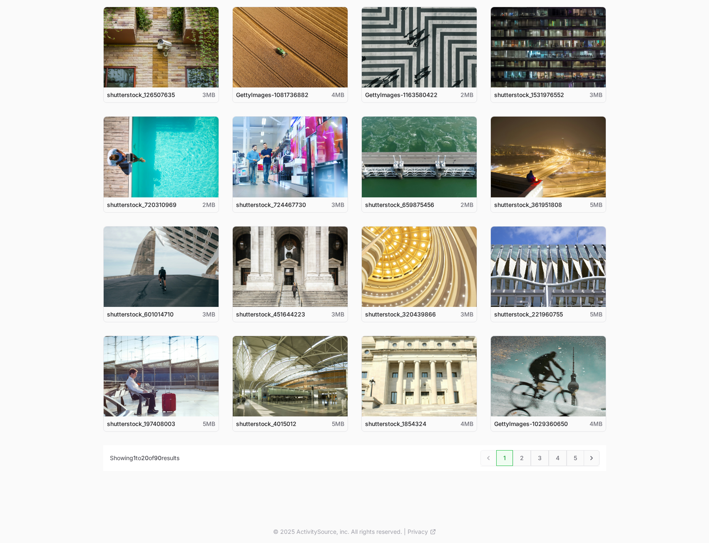
scroll to position [220, 0]
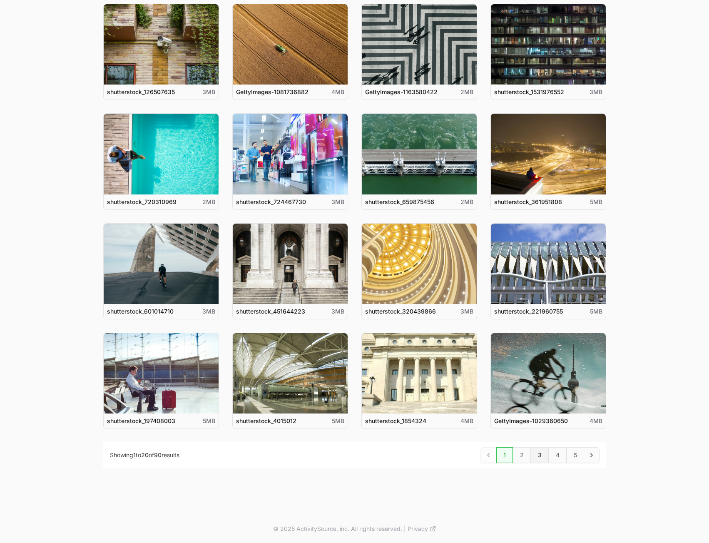
click at [541, 459] on link "3" at bounding box center [539, 455] width 18 height 16
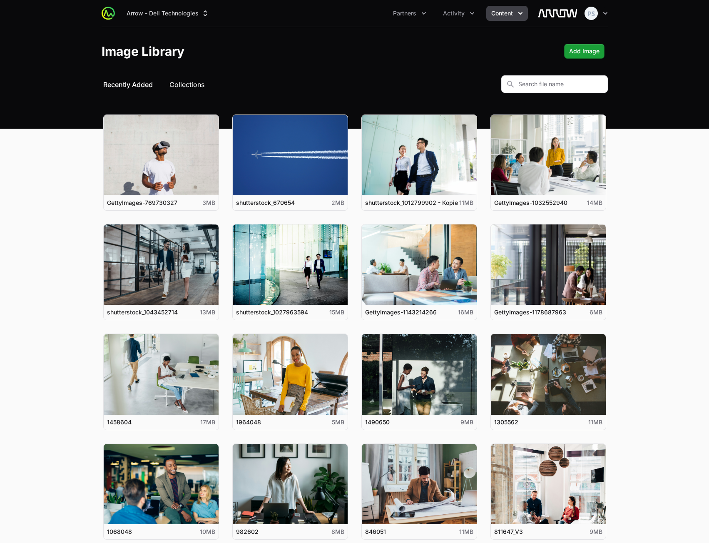
click at [188, 85] on button "Collections" at bounding box center [186, 84] width 35 height 10
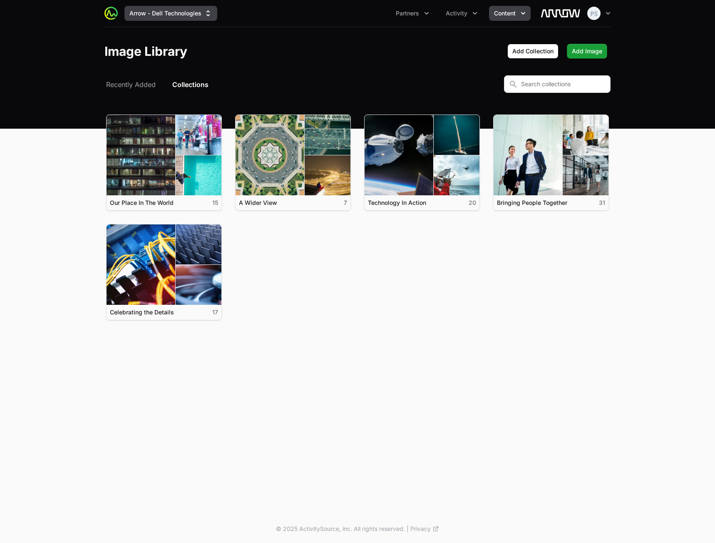
click at [174, 15] on button "Arrow - Dell Technologies" at bounding box center [170, 13] width 93 height 15
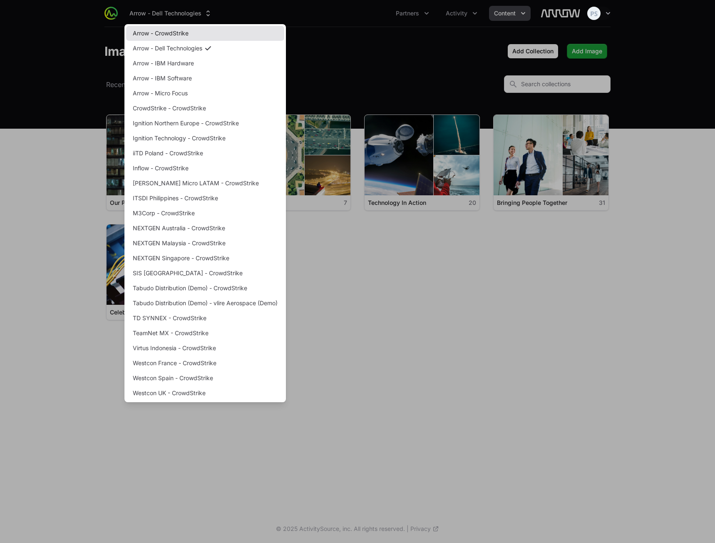
click at [190, 40] on link "Arrow - CrowdStrike" at bounding box center [205, 33] width 158 height 15
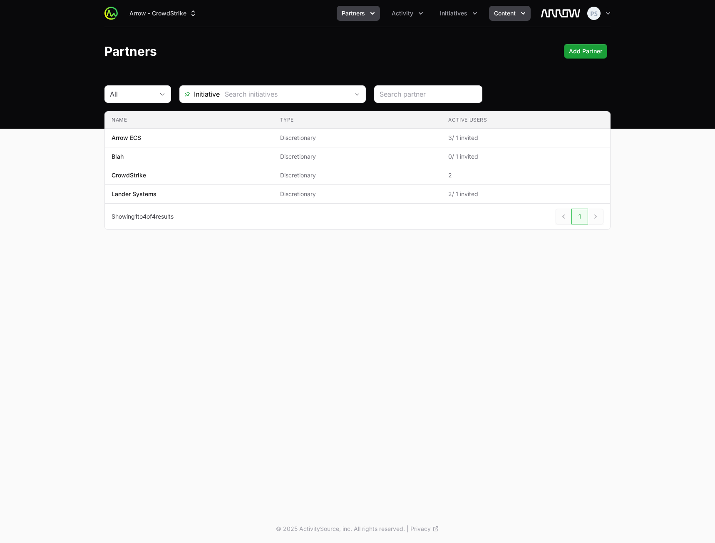
click at [499, 15] on span "Content" at bounding box center [505, 13] width 22 height 8
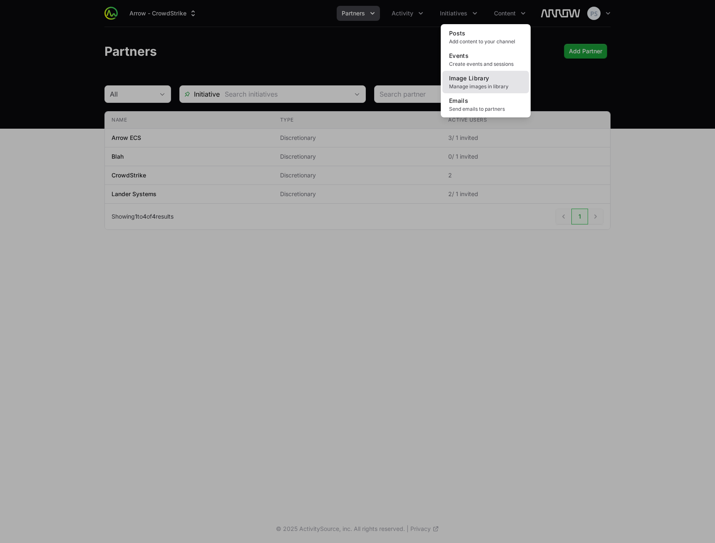
click at [493, 79] on link "Image Library Manage images in library" at bounding box center [485, 82] width 87 height 22
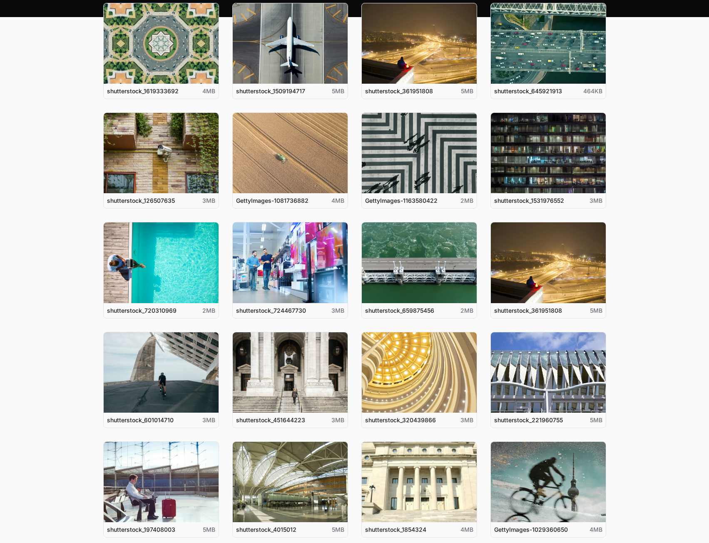
scroll to position [220, 0]
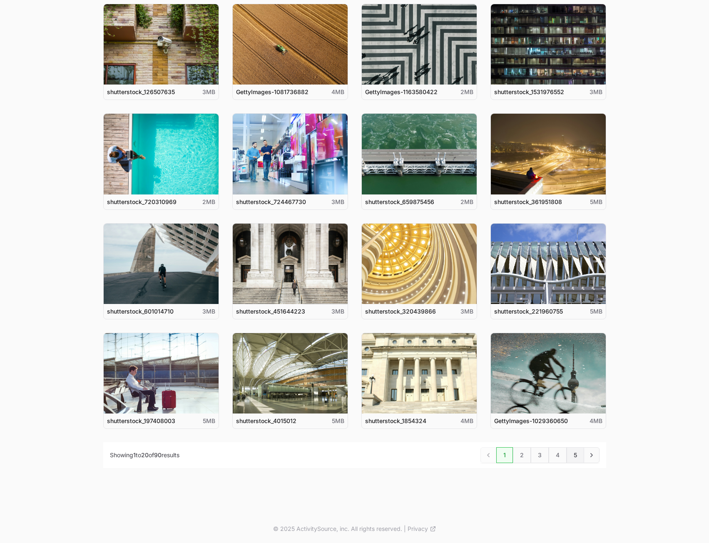
click at [582, 458] on link "5" at bounding box center [574, 455] width 17 height 16
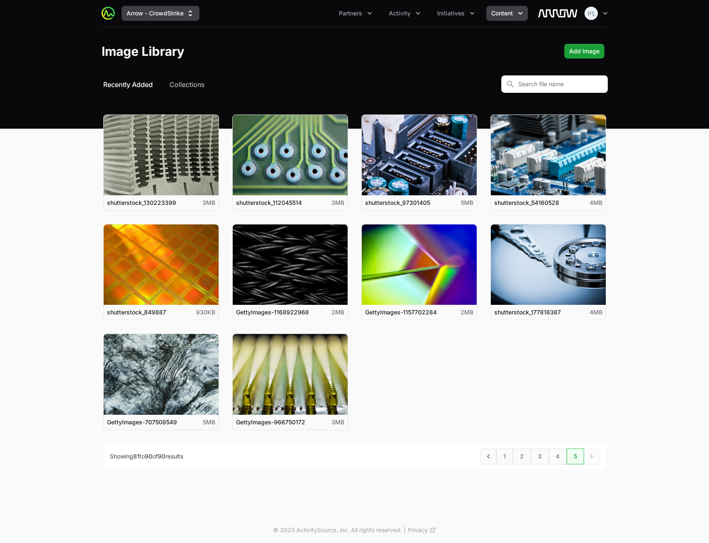
click at [169, 16] on button "Arrow - CrowdStrike" at bounding box center [160, 13] width 78 height 15
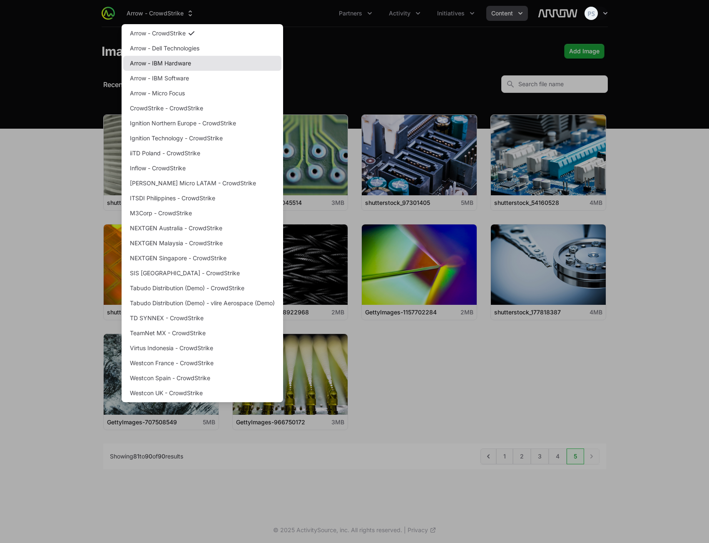
click at [180, 61] on link "Arrow - IBM Hardware" at bounding box center [202, 63] width 158 height 15
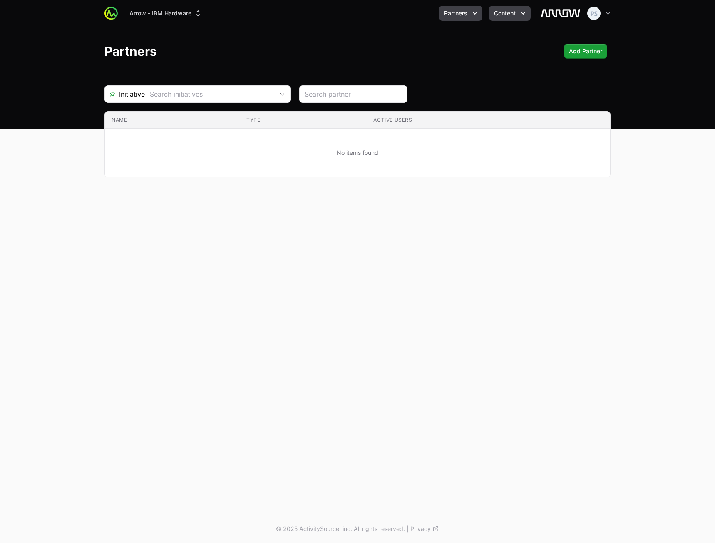
click at [507, 20] on button "Content" at bounding box center [510, 13] width 42 height 15
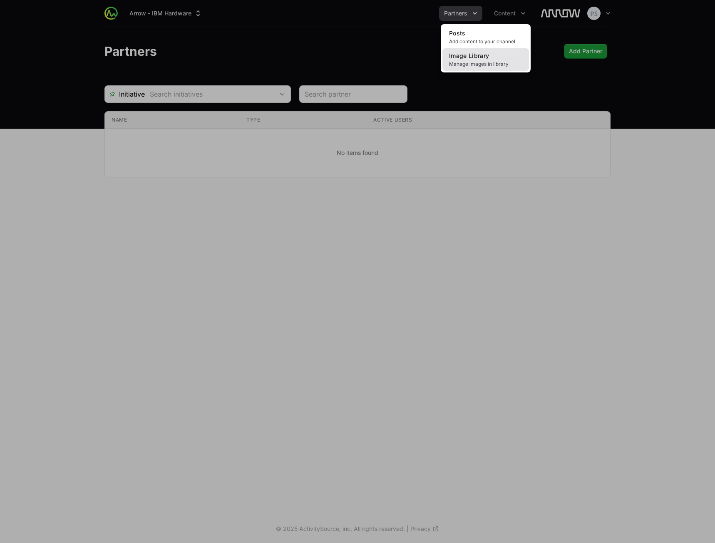
click at [503, 52] on link "Image Library Manage images in library" at bounding box center [485, 59] width 87 height 22
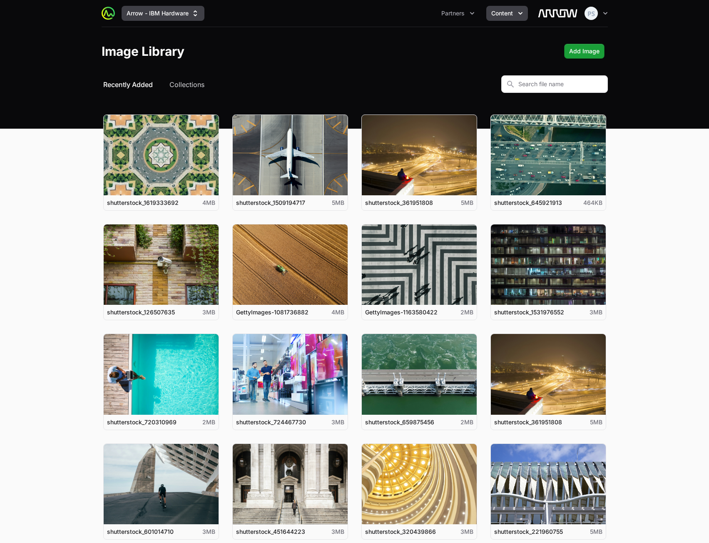
click at [176, 14] on button "Arrow - IBM Hardware" at bounding box center [162, 13] width 83 height 15
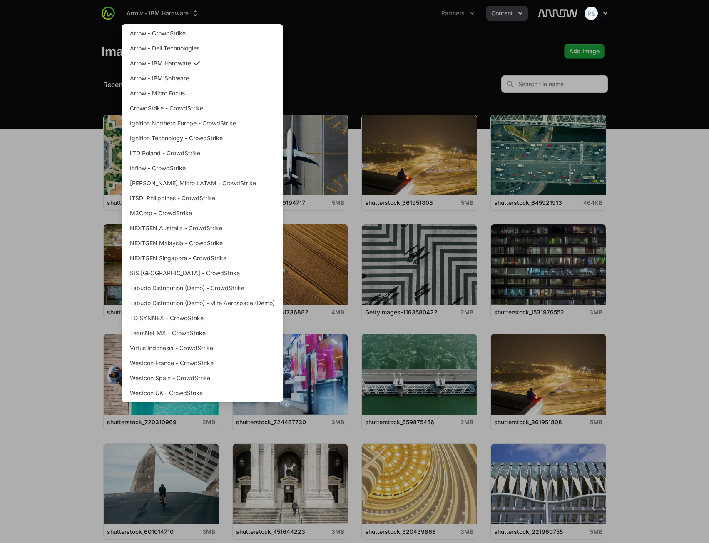
click at [671, 151] on div "Supplier switch menu" at bounding box center [354, 271] width 709 height 543
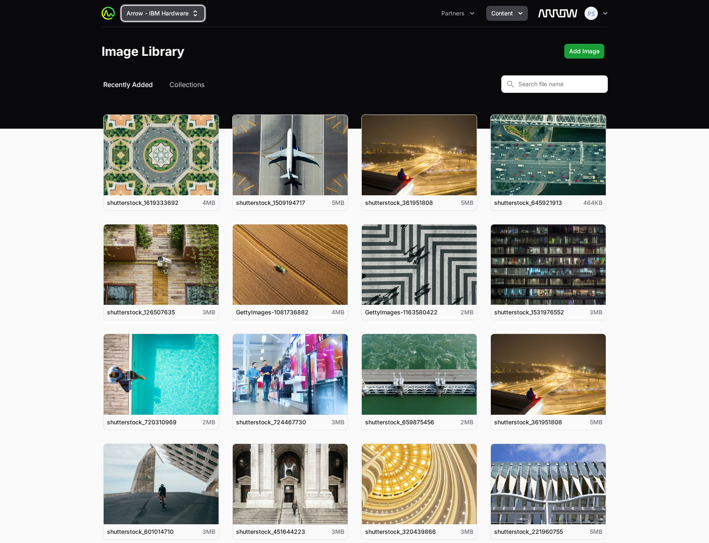
click at [146, 17] on button "Arrow - IBM Hardware" at bounding box center [162, 13] width 83 height 15
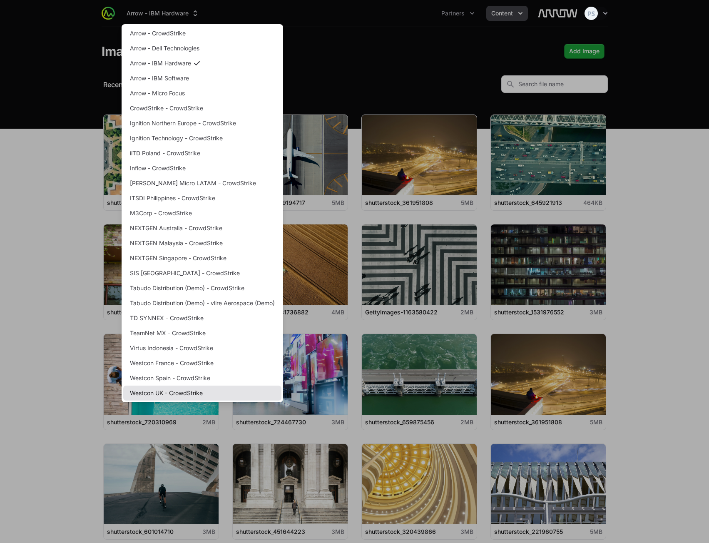
click at [196, 388] on link "Westcon UK - CrowdStrike" at bounding box center [202, 392] width 158 height 15
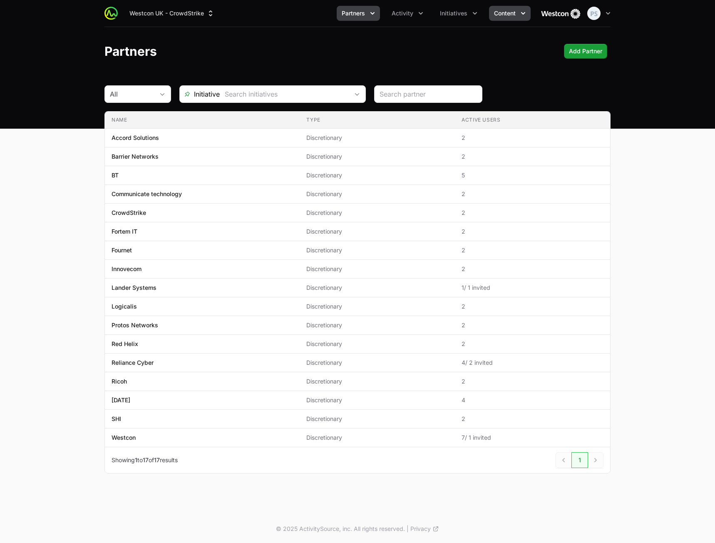
click at [508, 17] on button "Content" at bounding box center [510, 13] width 42 height 15
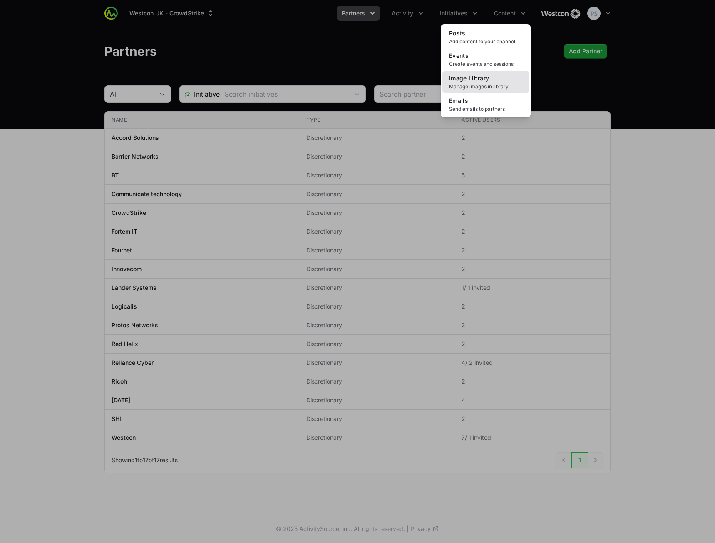
click at [483, 84] on span "Manage images in library" at bounding box center [485, 86] width 73 height 7
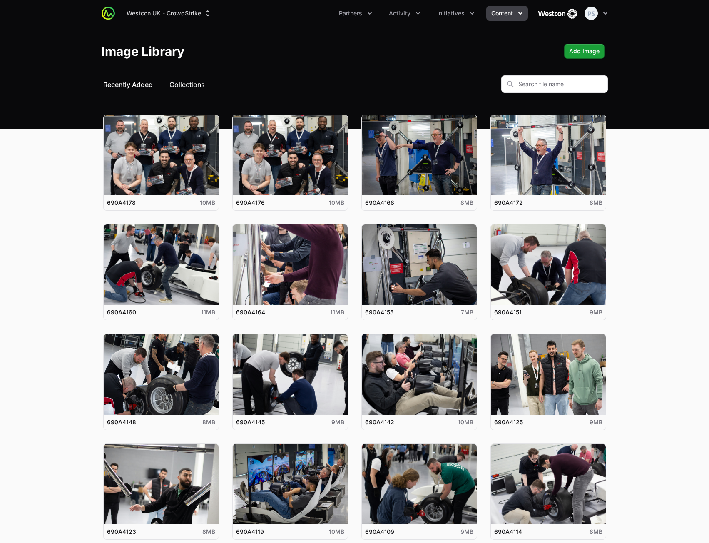
click at [180, 84] on button "Collections" at bounding box center [186, 84] width 35 height 10
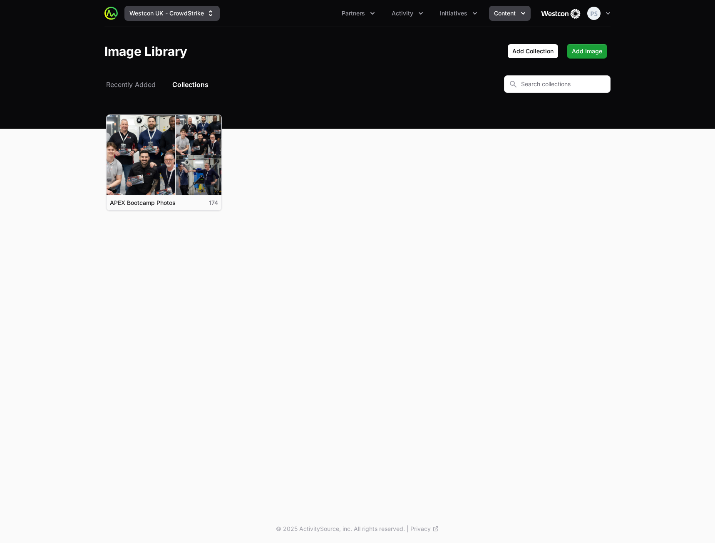
click at [145, 10] on button "Westcon UK - CrowdStrike" at bounding box center [171, 13] width 95 height 15
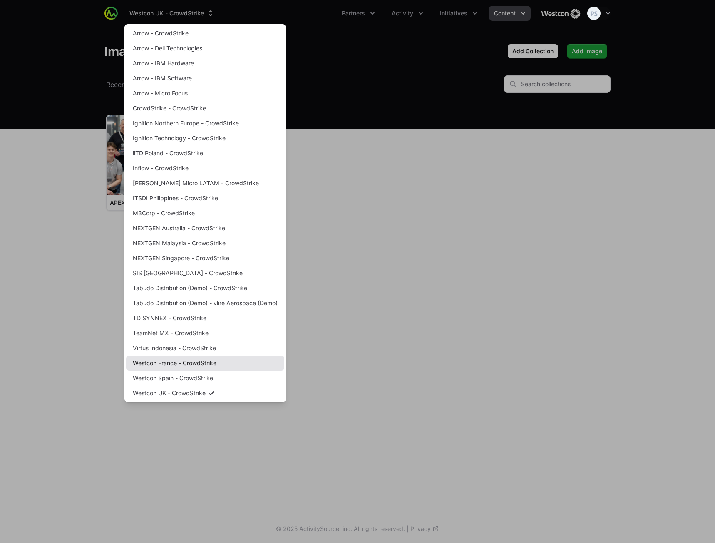
click at [209, 361] on link "Westcon France - CrowdStrike" at bounding box center [205, 362] width 158 height 15
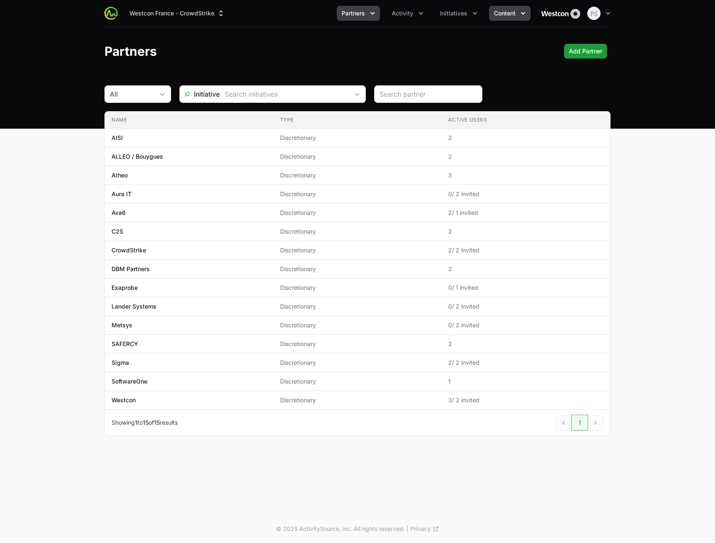
click at [501, 16] on span "Content" at bounding box center [505, 13] width 22 height 8
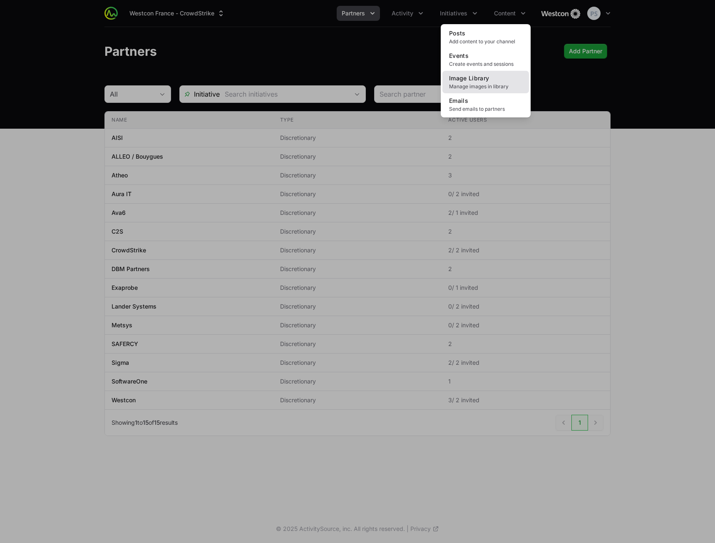
click at [482, 82] on link "Image Library Manage images in library" at bounding box center [485, 82] width 87 height 22
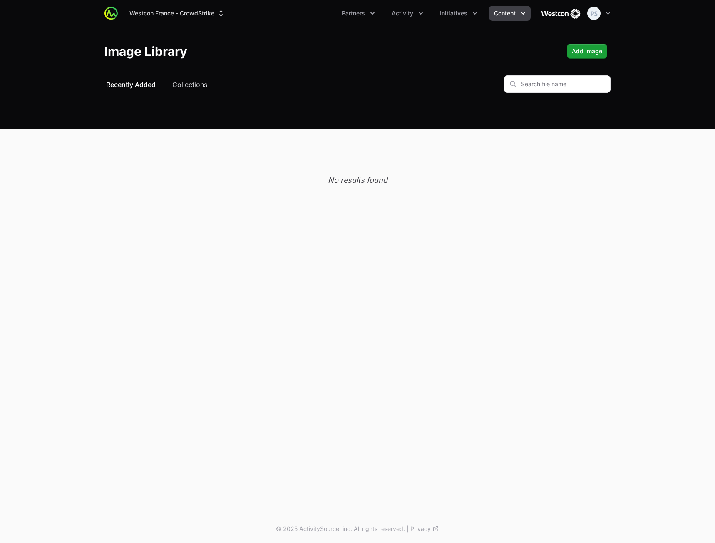
click at [192, 77] on div "Select a tab Recently Added Collections Recently Added Collections" at bounding box center [357, 83] width 506 height 17
click at [191, 82] on button "Collections" at bounding box center [189, 84] width 35 height 10
click at [198, 8] on button "Westcon France - CrowdStrike" at bounding box center [177, 13] width 106 height 15
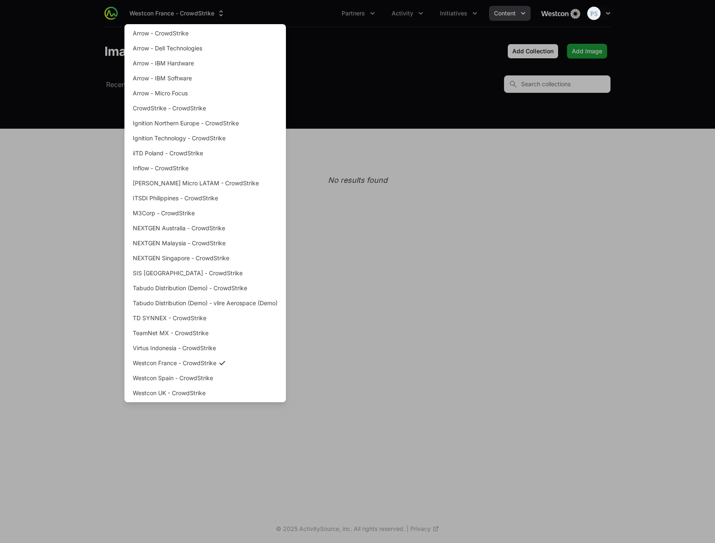
click at [364, 120] on div "Supplier switch menu" at bounding box center [357, 271] width 715 height 543
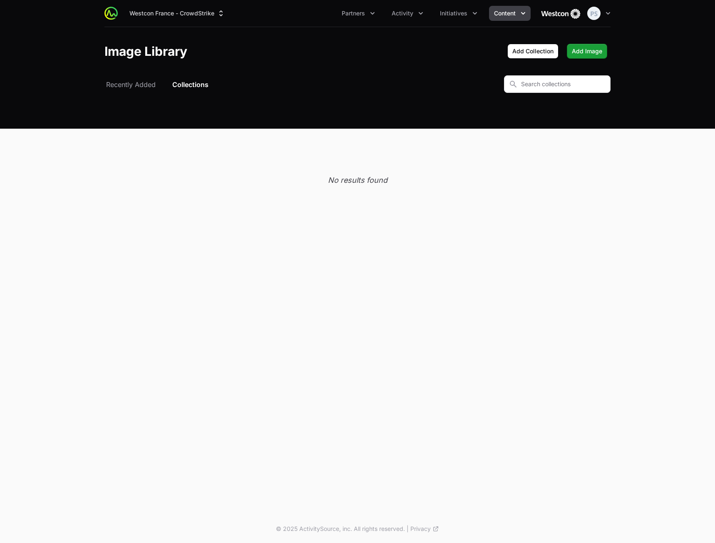
click at [185, 5] on div "Westcon France - CrowdStrike Partners Activity Initiatives Content Open user me…" at bounding box center [357, 13] width 506 height 27
click at [183, 11] on button "Westcon France - CrowdStrike" at bounding box center [177, 13] width 106 height 15
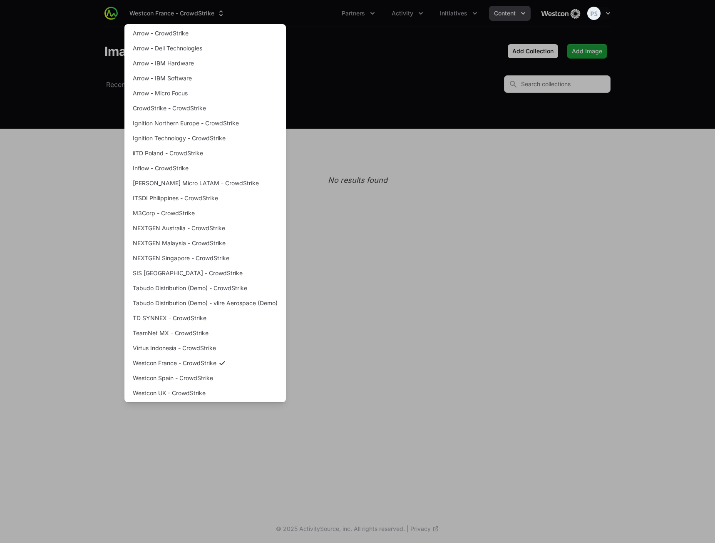
click at [395, 226] on div "Supplier switch menu" at bounding box center [357, 271] width 715 height 543
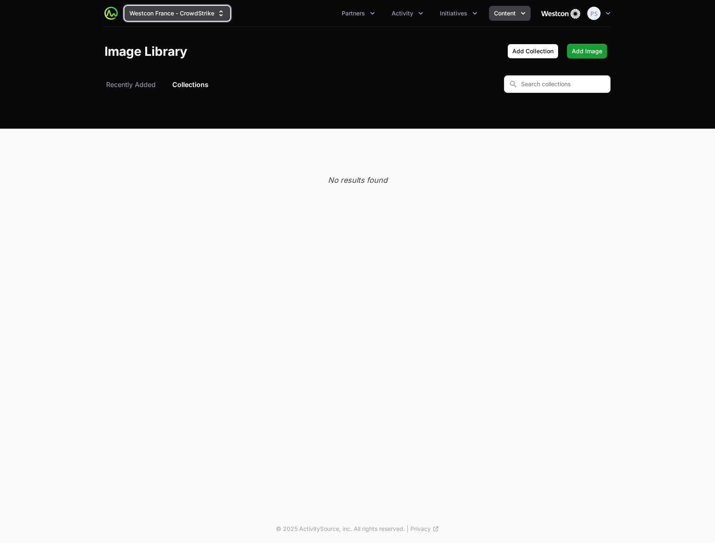
click at [200, 12] on button "Westcon France - CrowdStrike" at bounding box center [177, 13] width 106 height 15
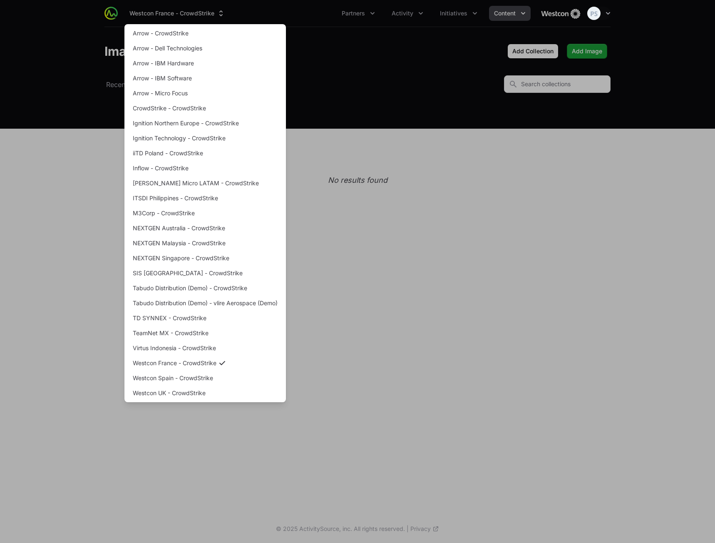
click at [414, 149] on div "Supplier switch menu" at bounding box center [357, 271] width 715 height 543
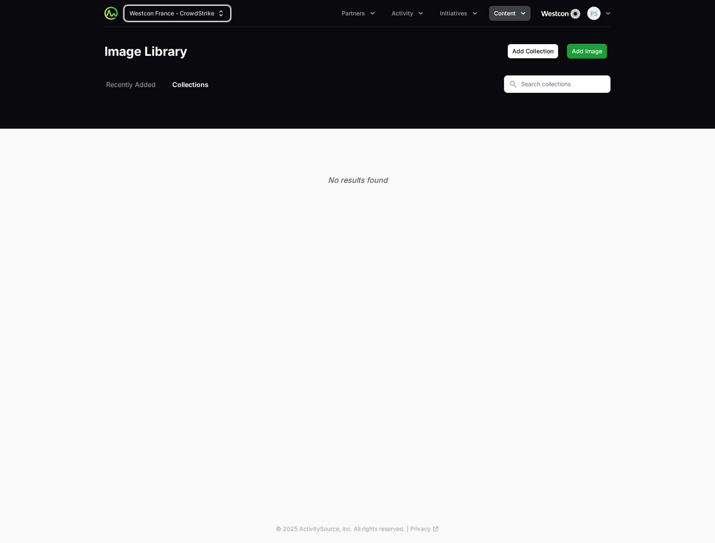
click at [500, 14] on span "Content" at bounding box center [505, 13] width 22 height 8
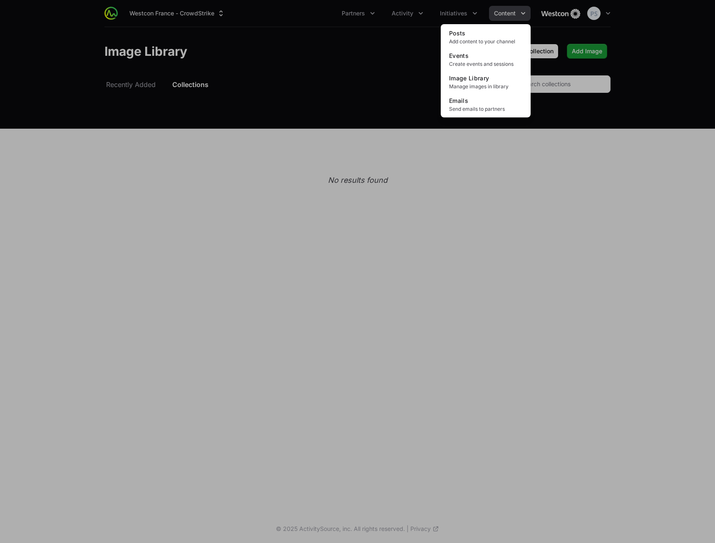
click at [211, 81] on div "Content menu" at bounding box center [357, 271] width 715 height 543
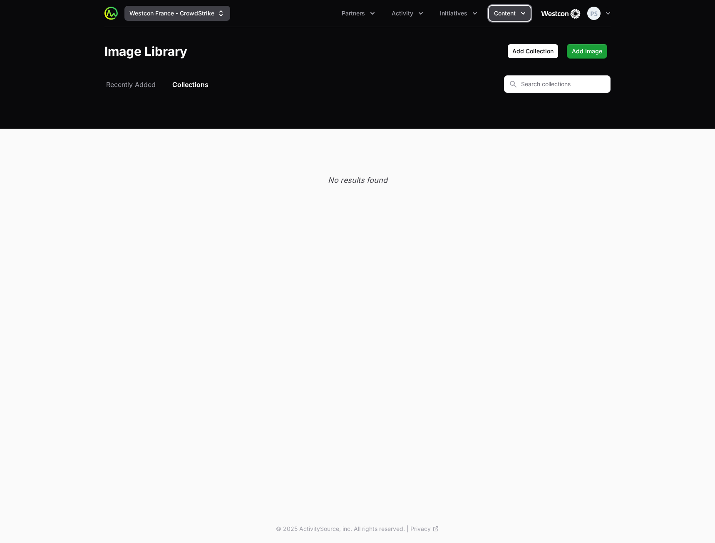
click at [198, 13] on button "Westcon France - CrowdStrike" at bounding box center [177, 13] width 106 height 15
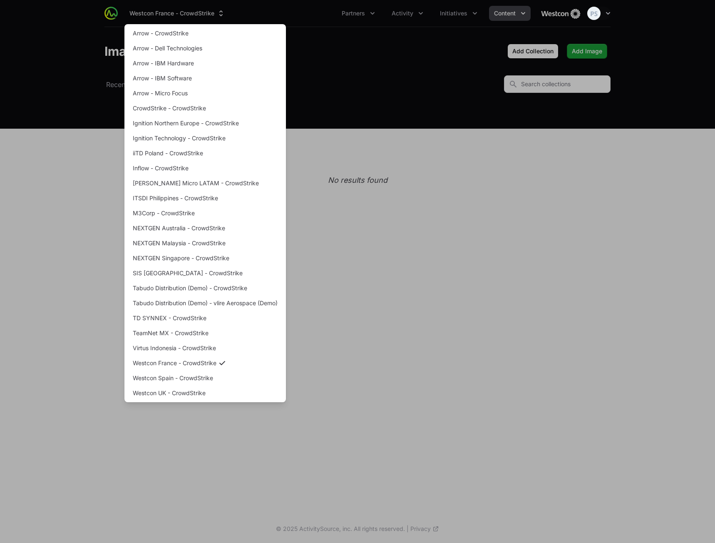
click at [424, 227] on div "Supplier switch menu" at bounding box center [357, 271] width 715 height 543
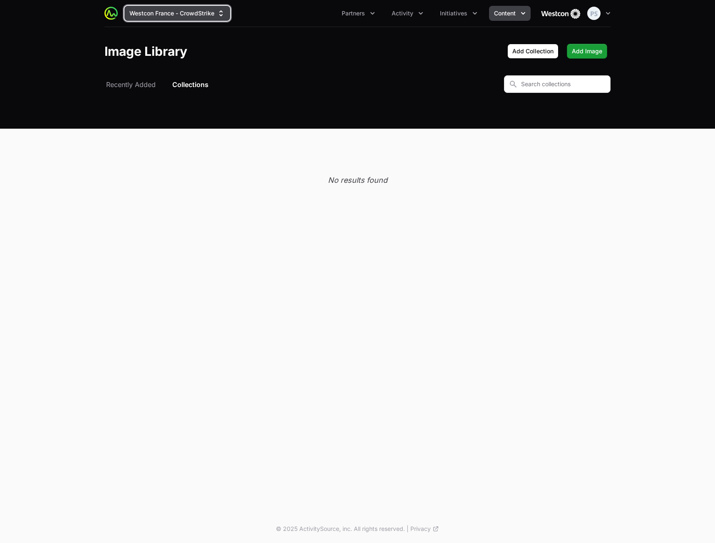
click at [139, 19] on button "Westcon France - CrowdStrike" at bounding box center [177, 13] width 106 height 15
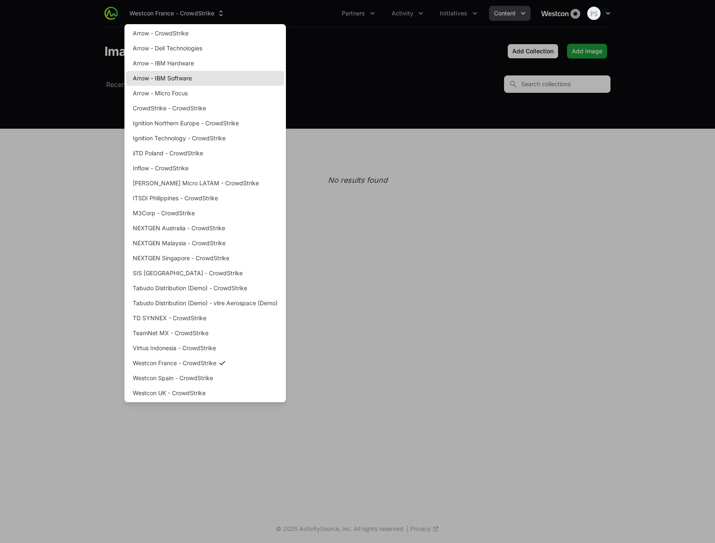
click at [201, 75] on link "Arrow - IBM Software" at bounding box center [205, 78] width 158 height 15
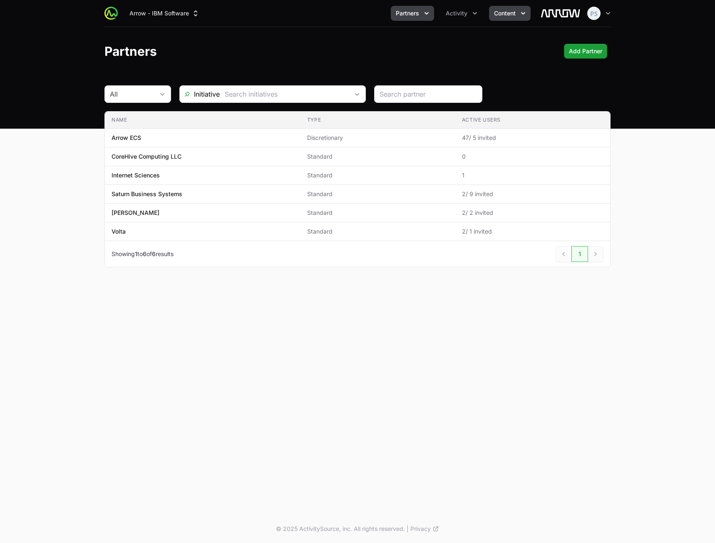
click at [494, 10] on span "Content" at bounding box center [505, 13] width 22 height 8
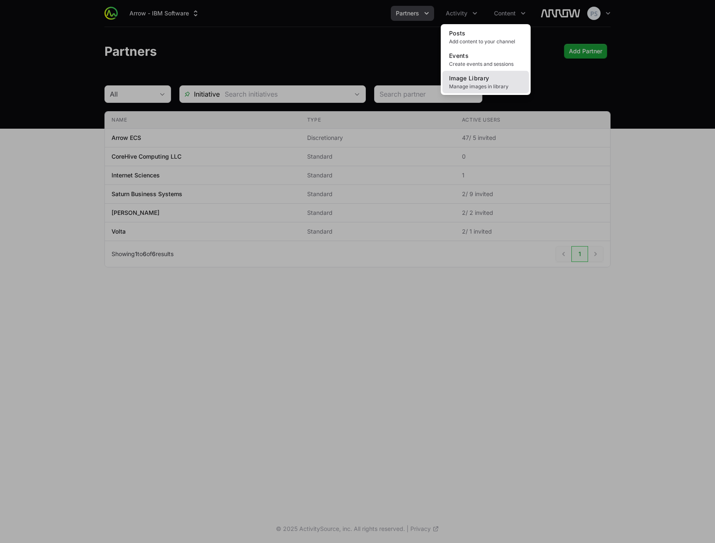
click at [479, 82] on link "Image Library Manage images in library" at bounding box center [485, 82] width 87 height 22
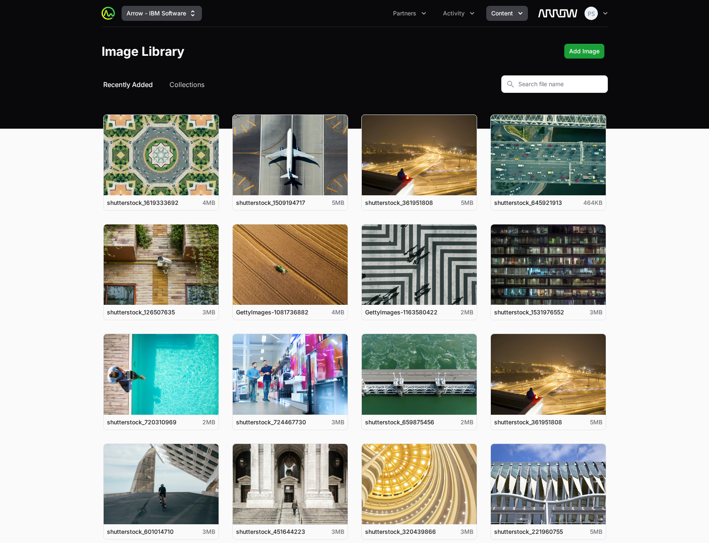
click at [143, 15] on button "Arrow - IBM Software" at bounding box center [161, 13] width 80 height 15
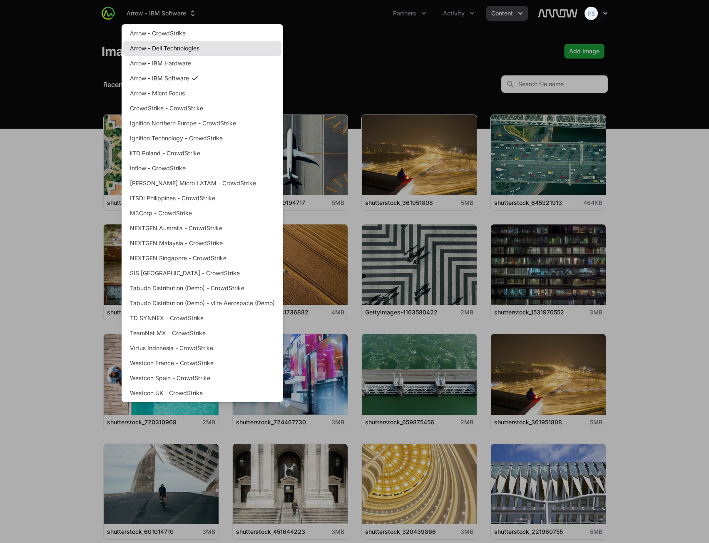
click at [173, 50] on link "Arrow - Dell Technologies" at bounding box center [202, 48] width 158 height 15
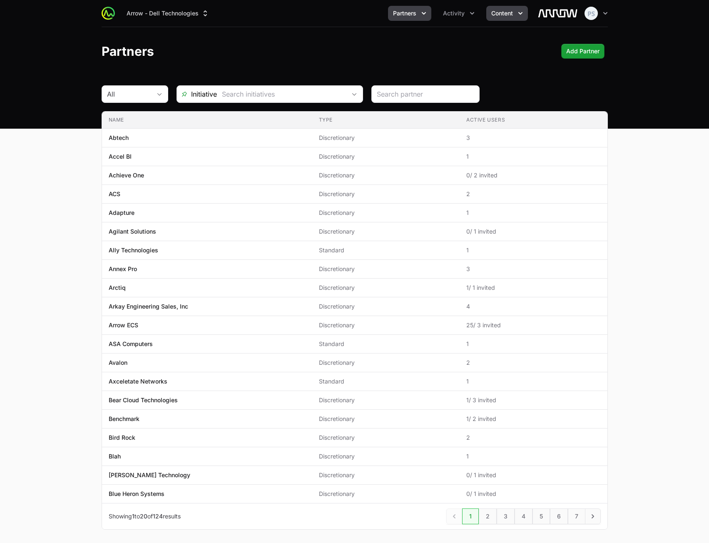
click at [511, 14] on span "Content" at bounding box center [502, 13] width 22 height 8
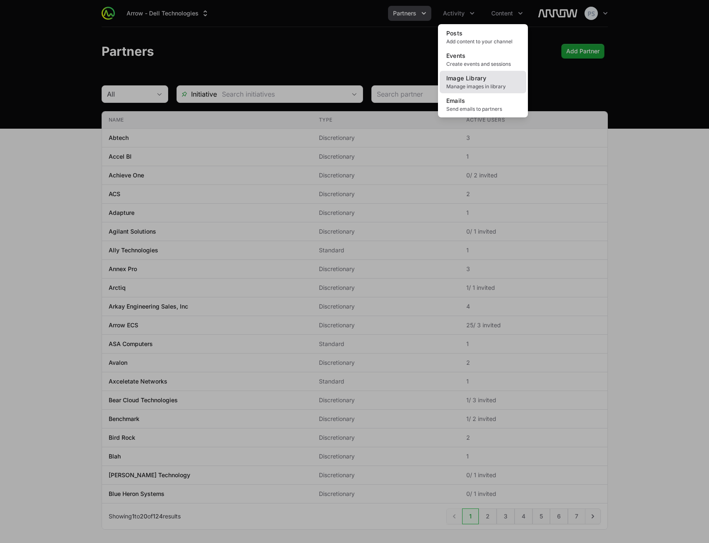
click at [476, 82] on link "Image Library Manage images in library" at bounding box center [482, 82] width 87 height 22
